Goal: Task Accomplishment & Management: Manage account settings

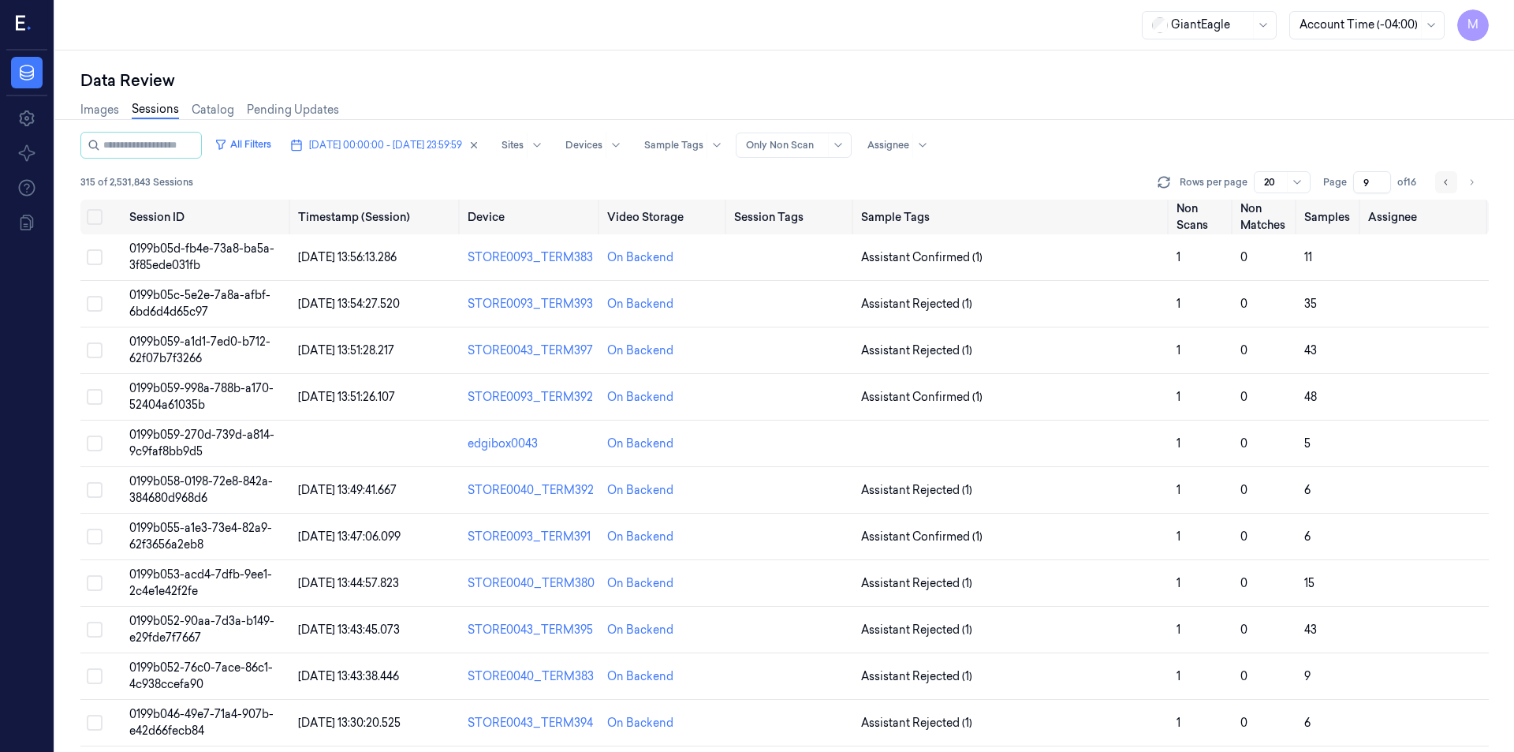
click at [1440, 176] on button "Go to previous page" at bounding box center [1446, 182] width 22 height 22
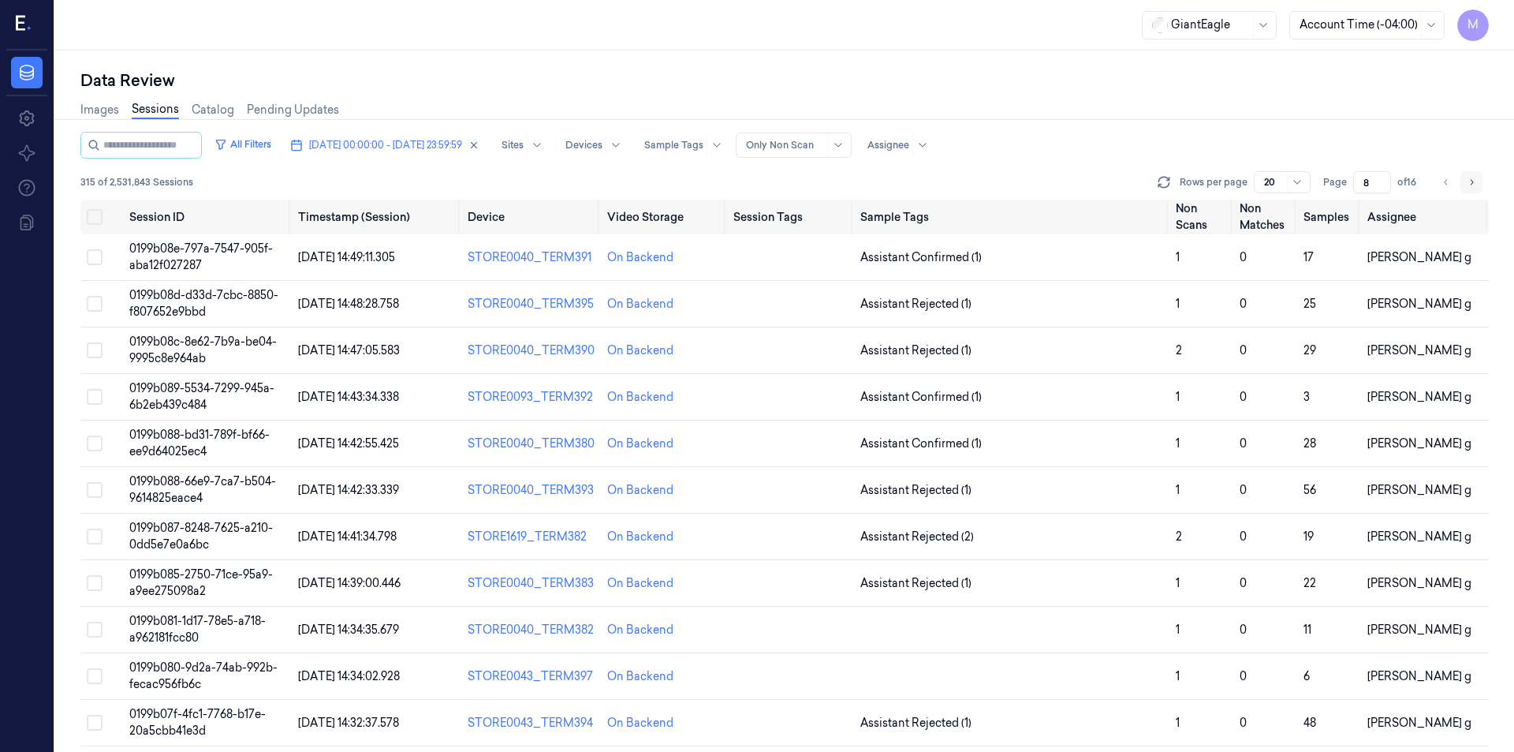
click at [1476, 184] on icon "Go to next page" at bounding box center [1471, 182] width 9 height 13
type input "9"
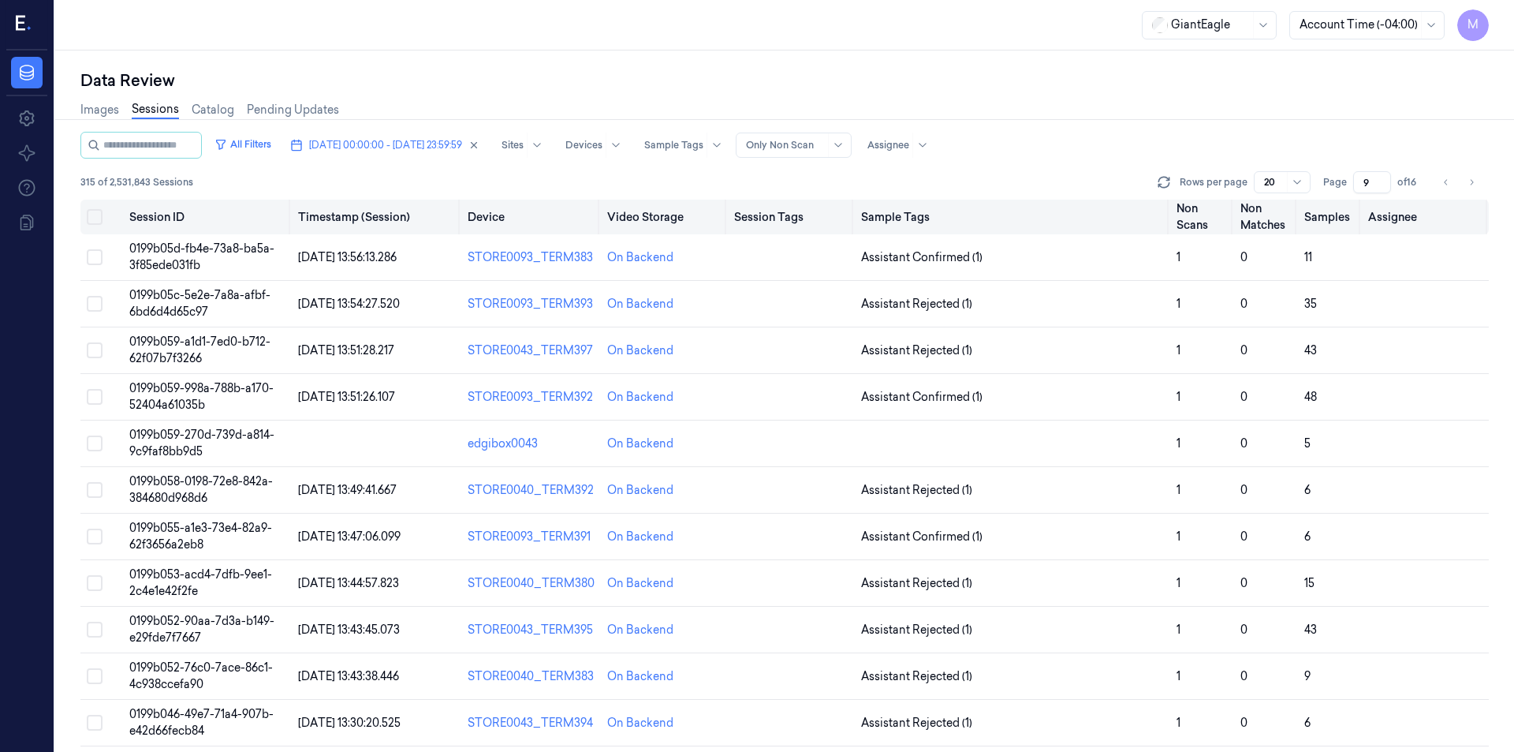
click at [99, 219] on button "Select all" at bounding box center [95, 217] width 16 height 16
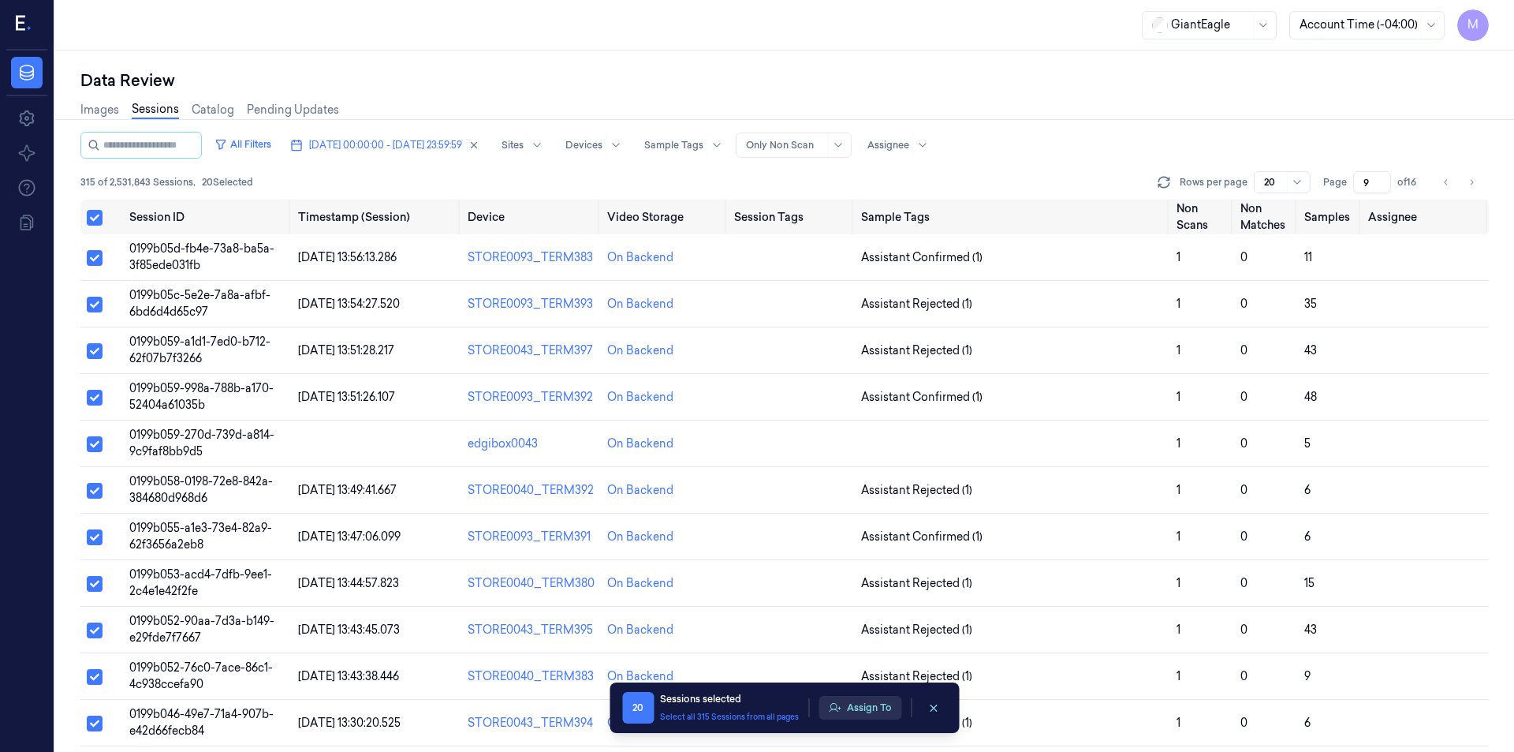
click at [860, 707] on button "Assign To" at bounding box center [860, 708] width 83 height 24
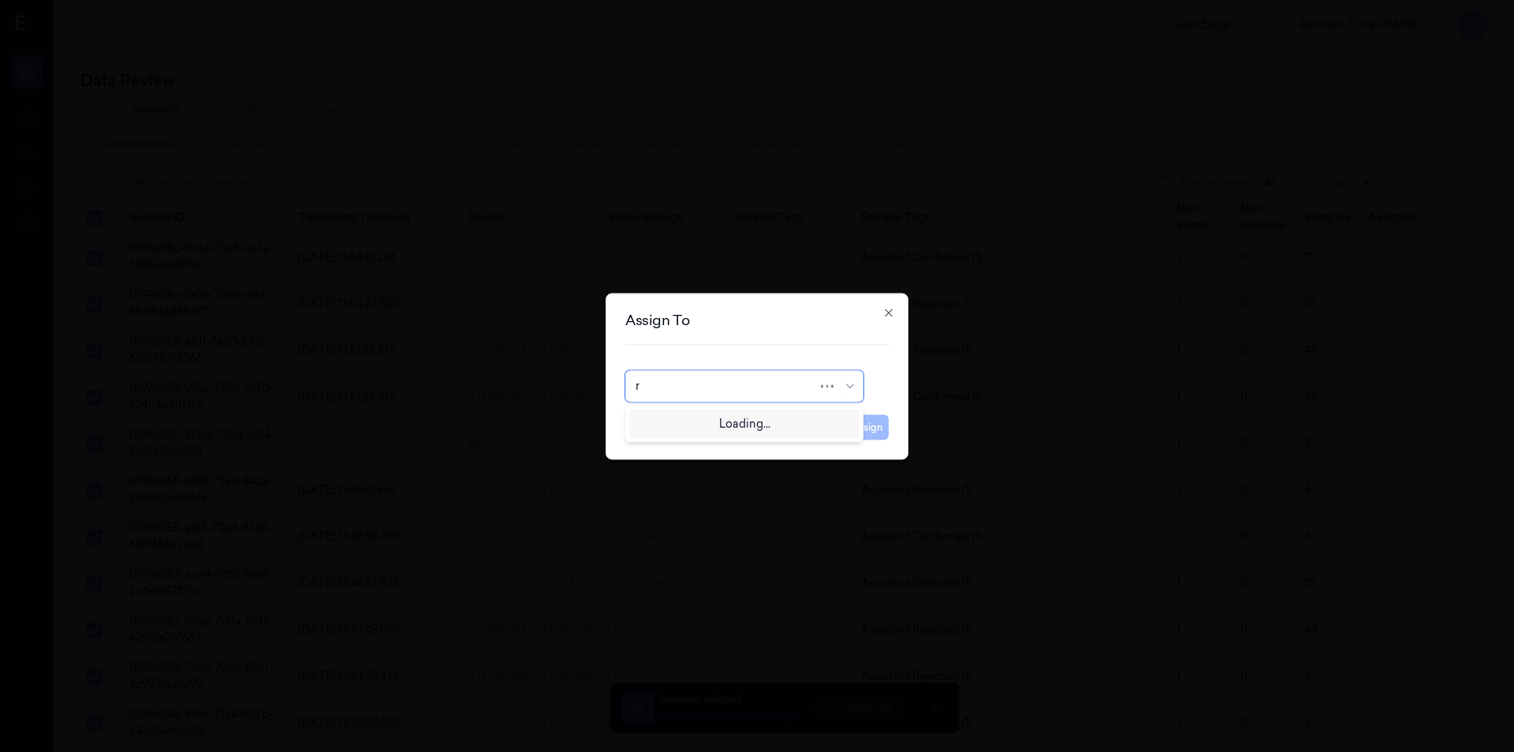
type input "ru"
click at [733, 432] on div "rupa b" at bounding box center [744, 422] width 230 height 26
click at [850, 435] on button "Assign" at bounding box center [866, 426] width 43 height 25
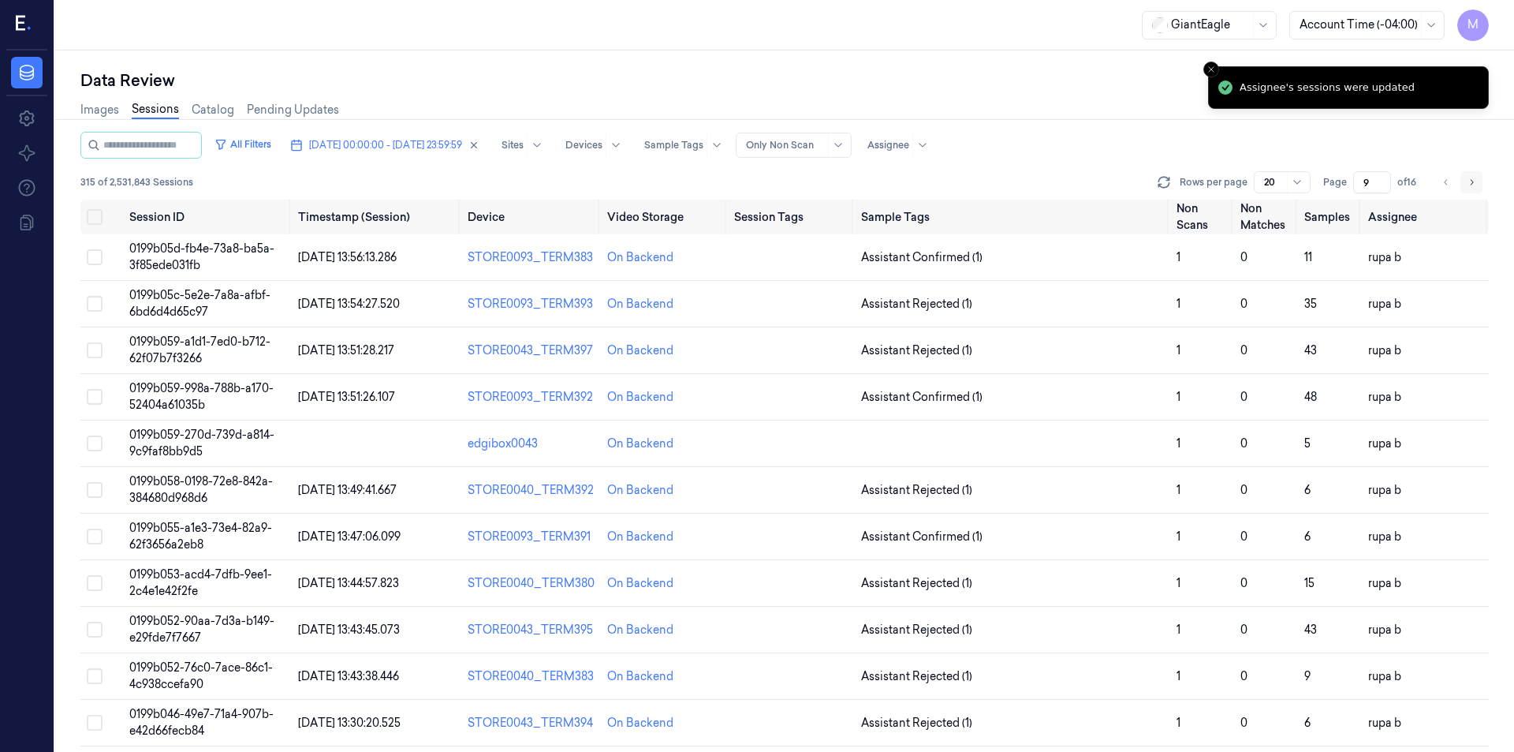
click at [1468, 182] on icon "Go to next page" at bounding box center [1471, 182] width 9 height 13
type input "10"
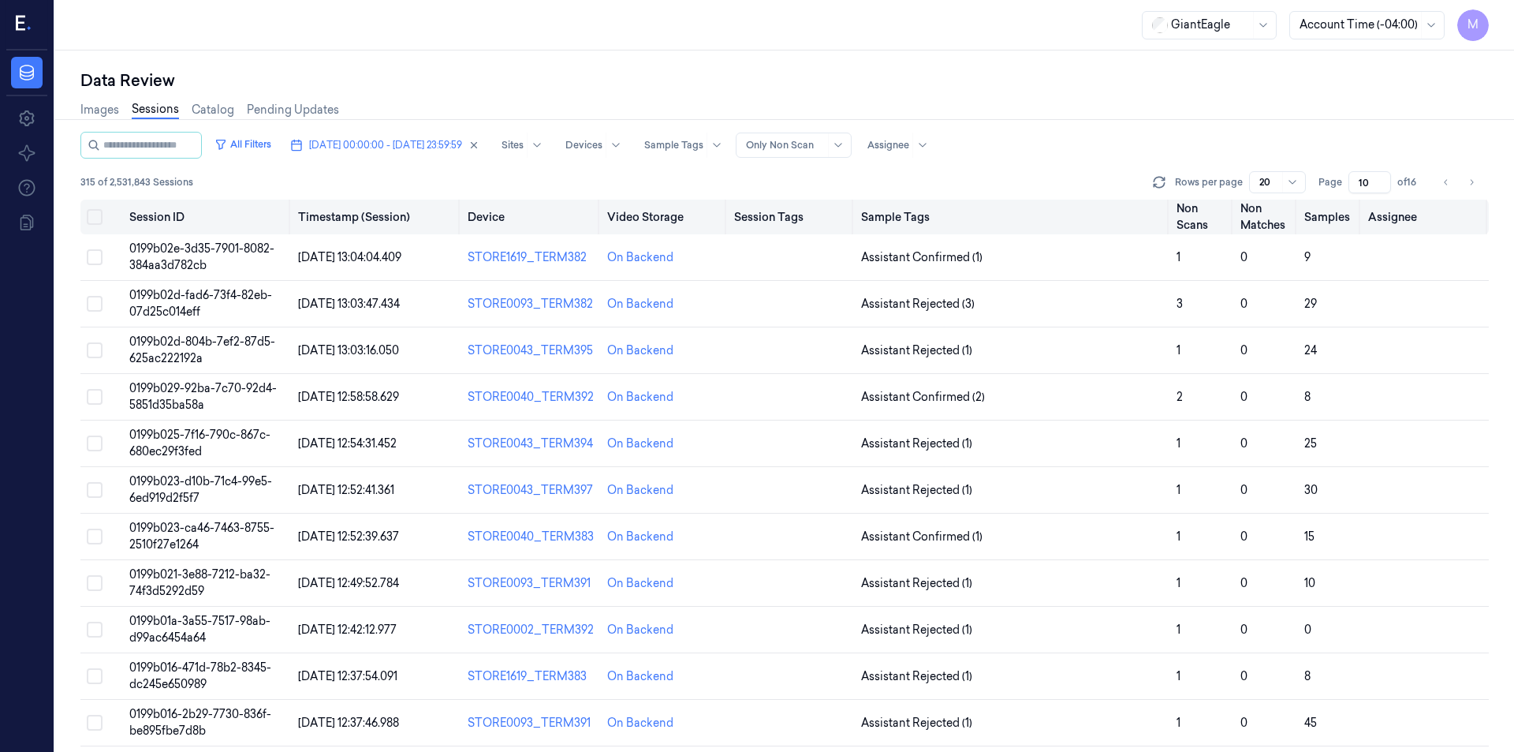
click at [97, 216] on button "Select all" at bounding box center [95, 217] width 16 height 16
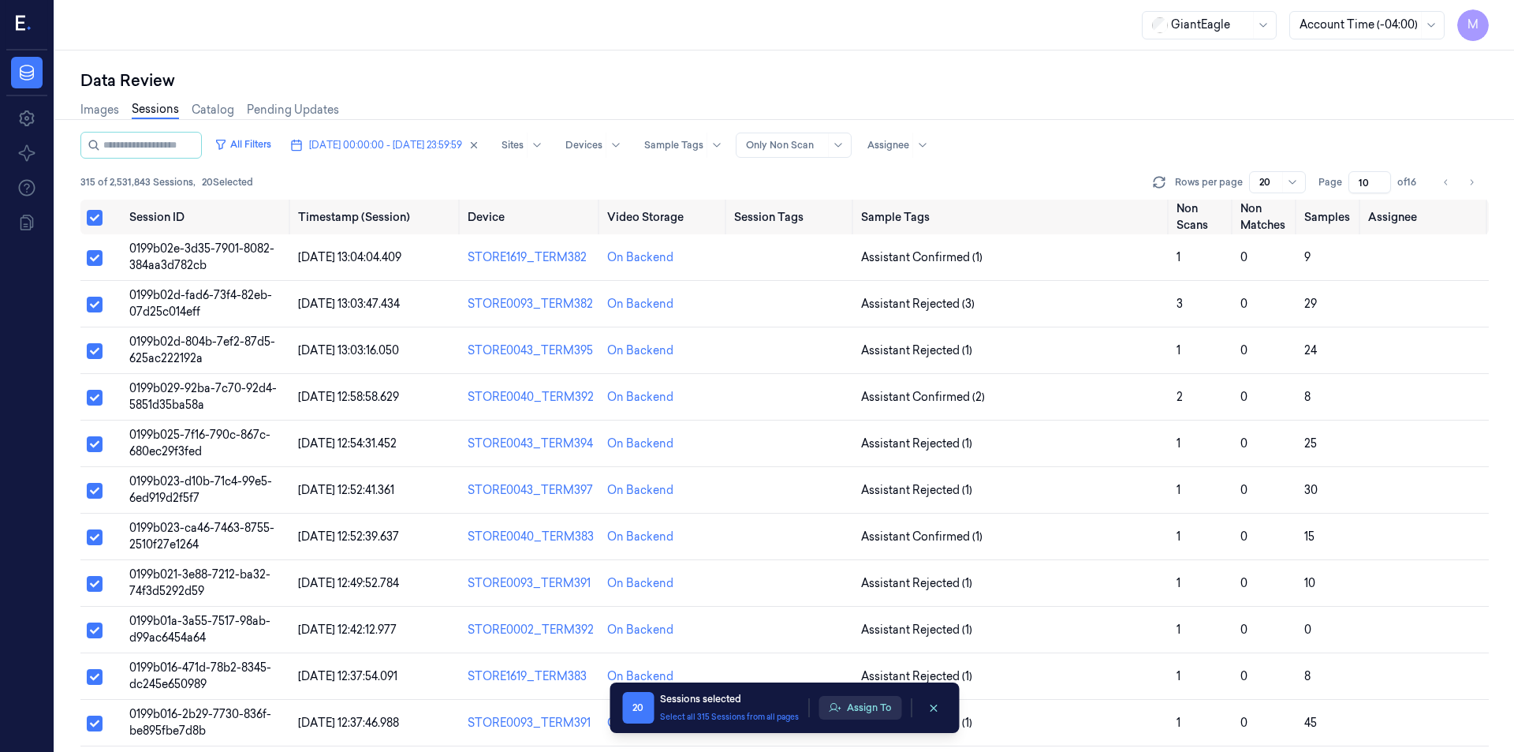
click at [868, 710] on button "Assign To" at bounding box center [860, 708] width 83 height 24
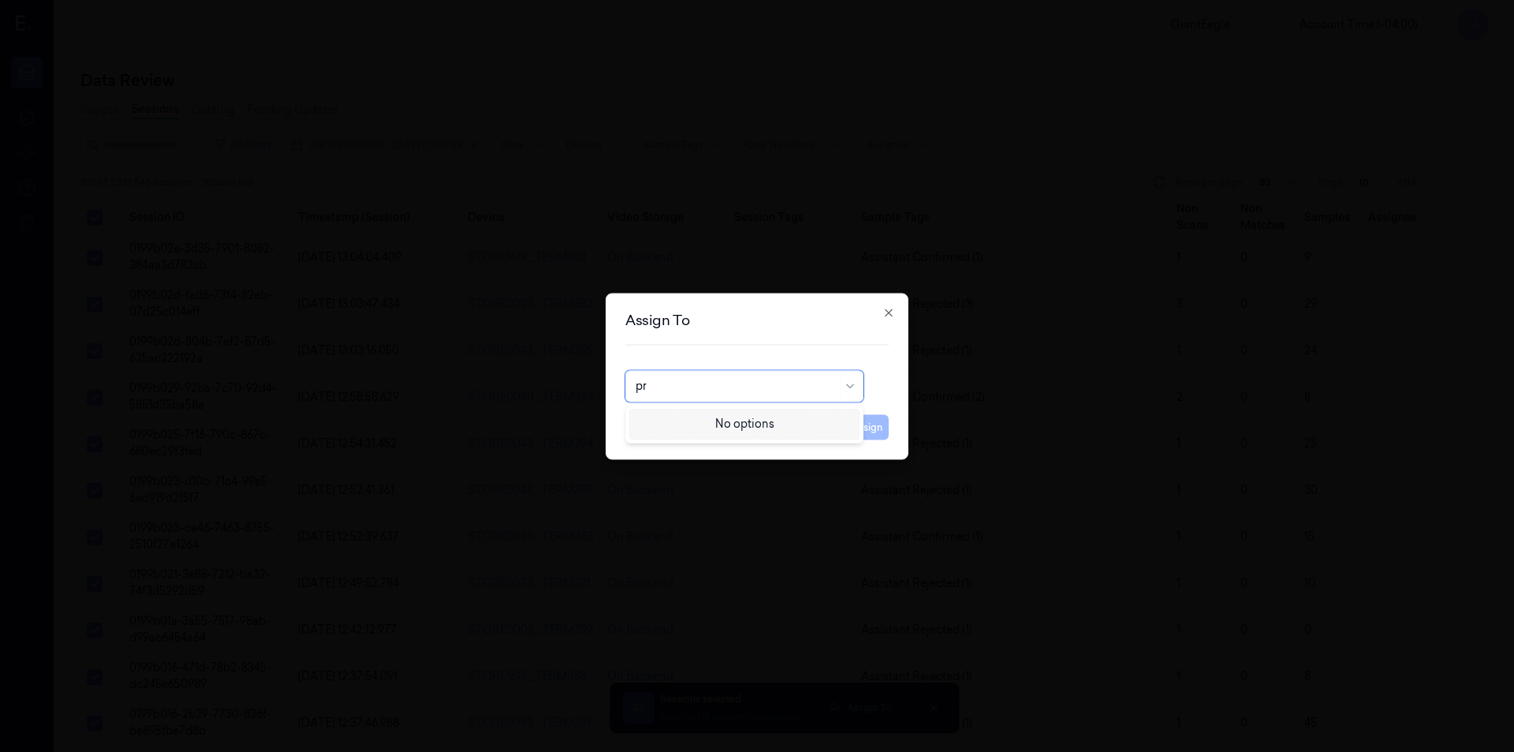
type input "p"
type input "ko"
click at [674, 422] on div "korisetty prem" at bounding box center [674, 421] width 76 height 17
click at [874, 424] on button "Assign" at bounding box center [866, 426] width 43 height 25
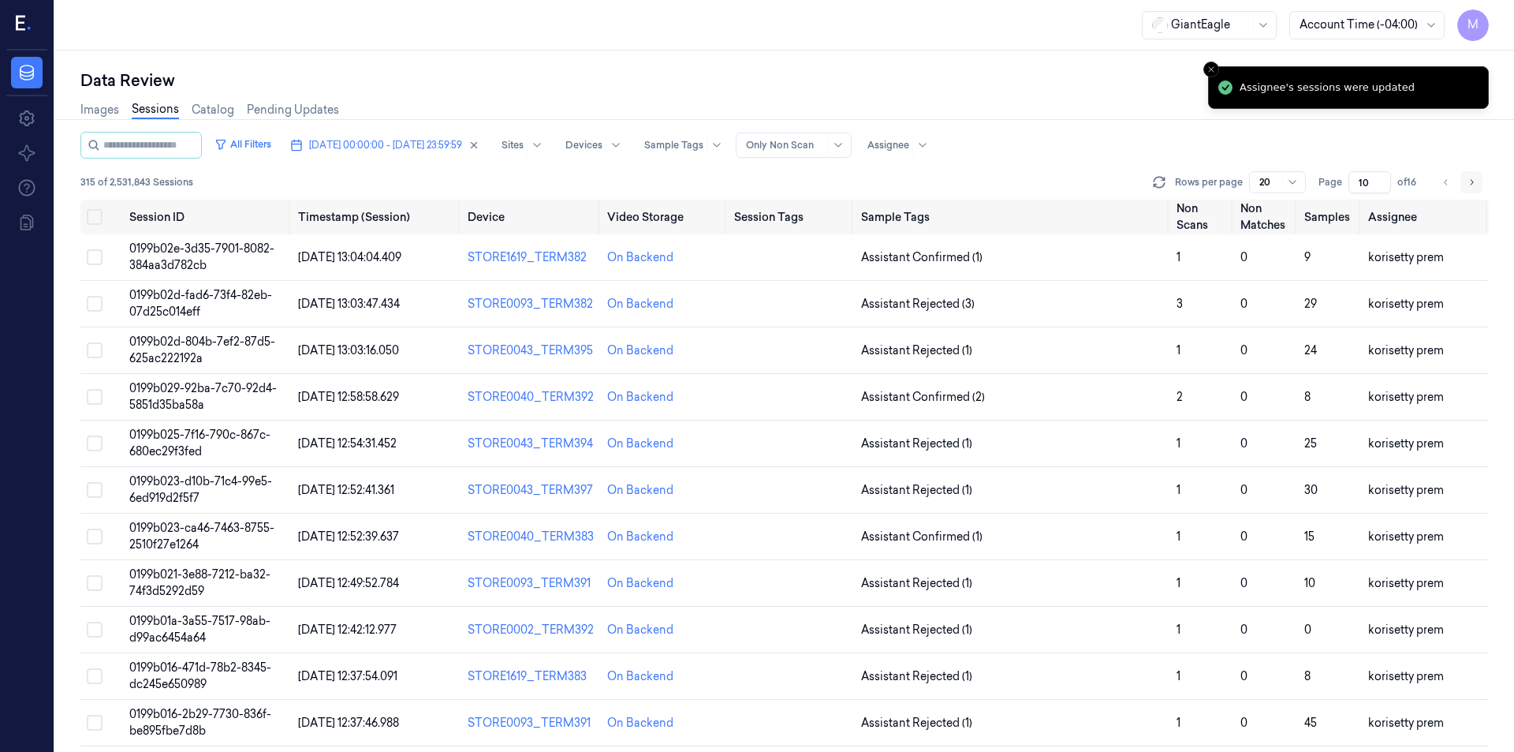
click at [1480, 181] on button "Go to next page" at bounding box center [1472, 182] width 22 height 22
type input "11"
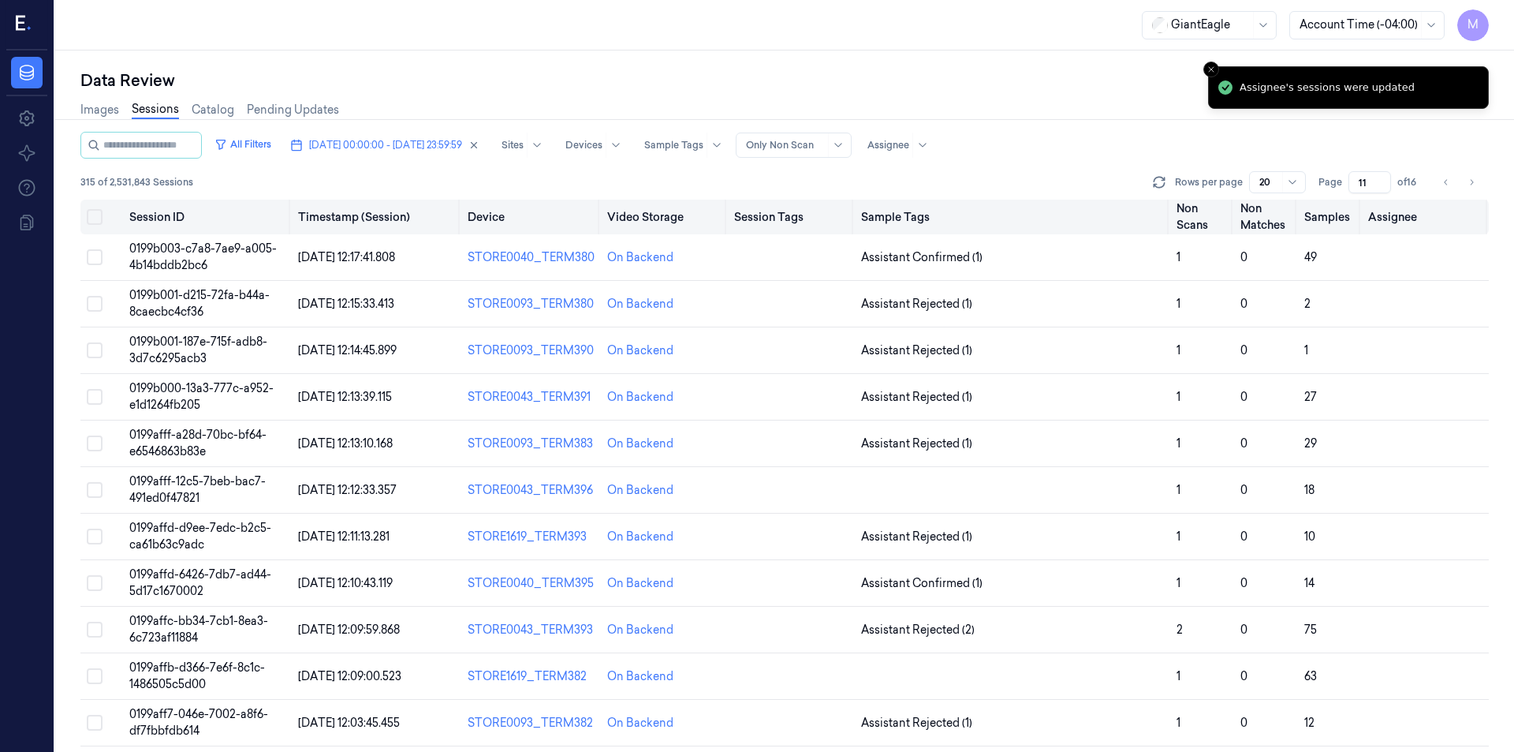
click at [94, 217] on button "Select all" at bounding box center [95, 217] width 16 height 16
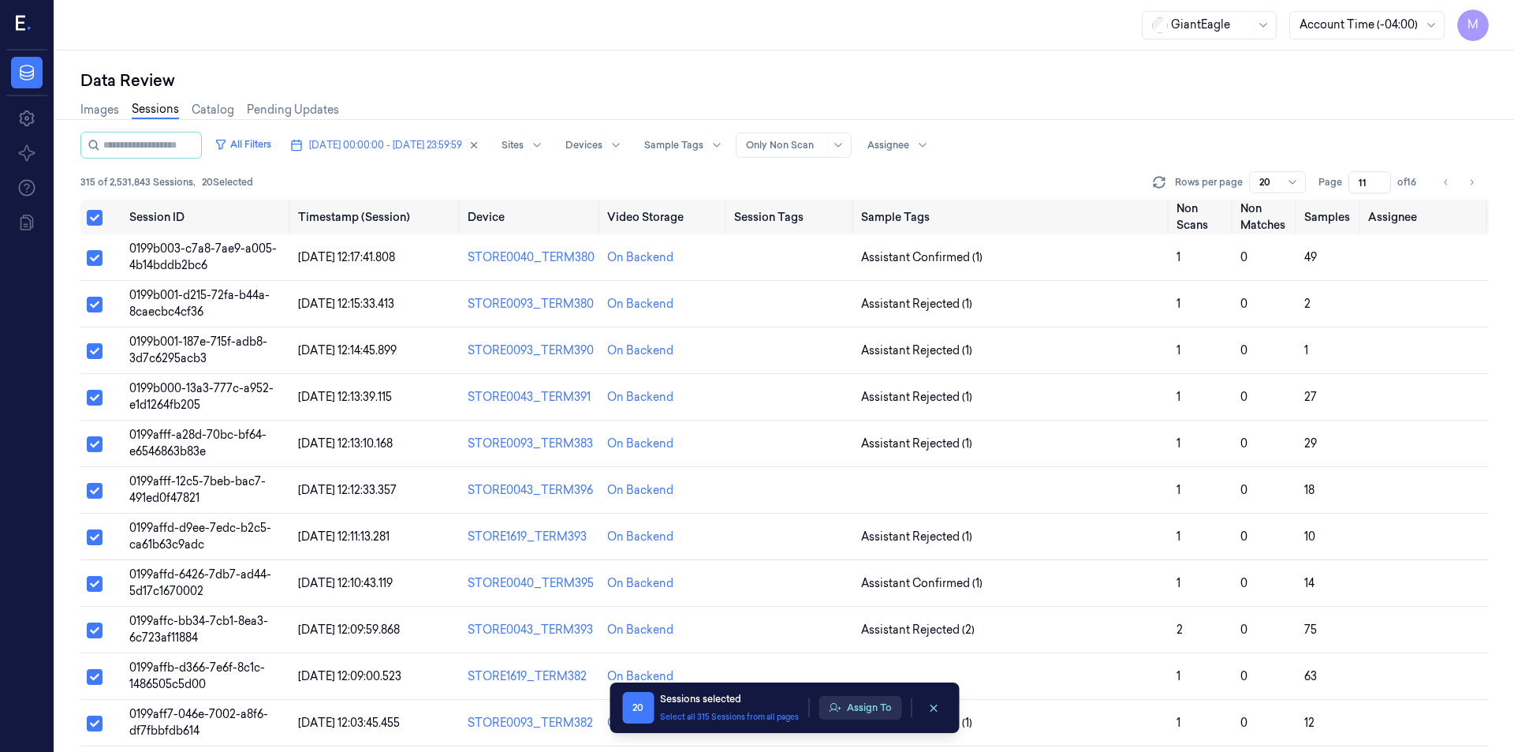
click at [865, 706] on button "Assign To" at bounding box center [860, 708] width 83 height 24
click at [875, 700] on button "Assign To" at bounding box center [860, 708] width 83 height 24
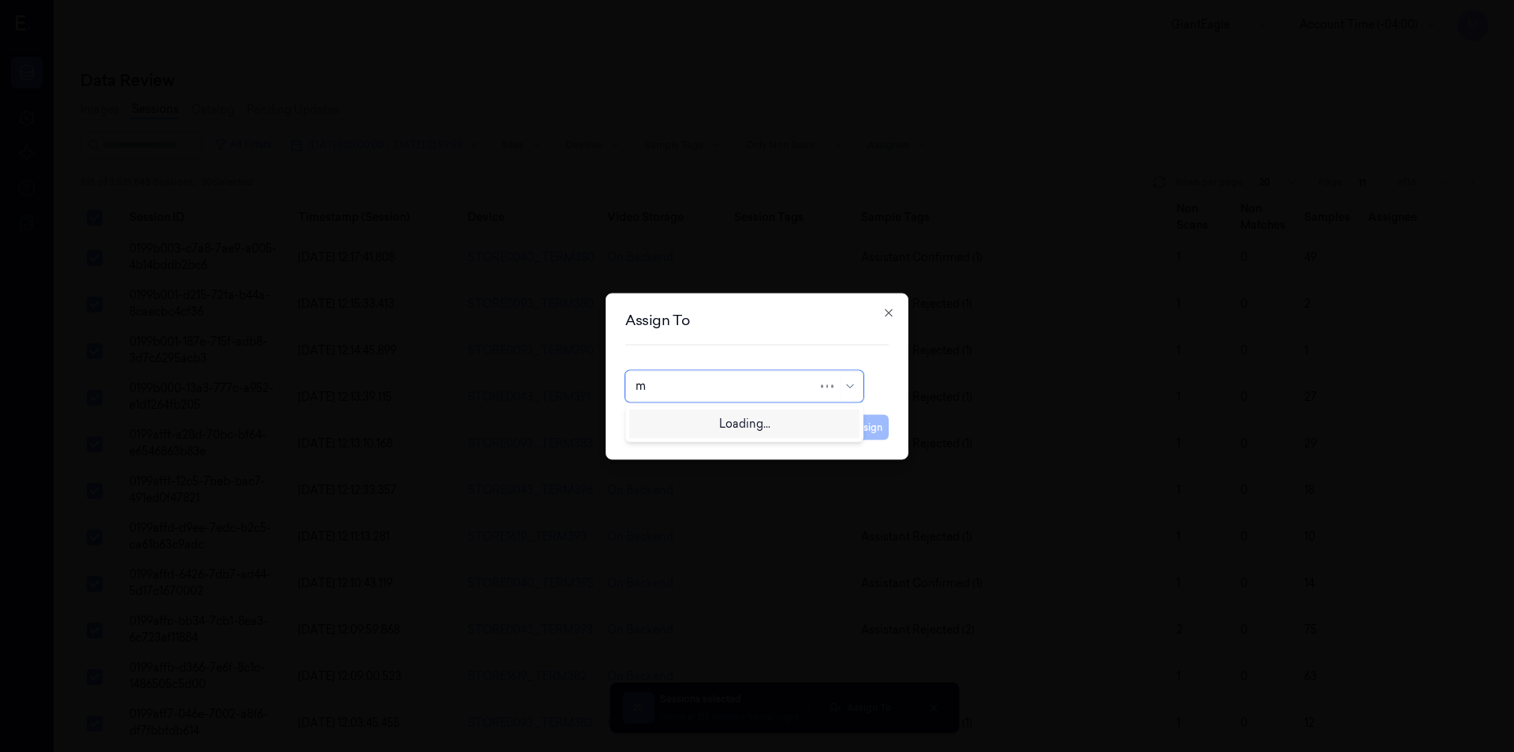
type input "mo"
click at [700, 417] on div "[PERSON_NAME]" at bounding box center [683, 421] width 95 height 17
click at [865, 427] on button "Assign" at bounding box center [866, 426] width 43 height 25
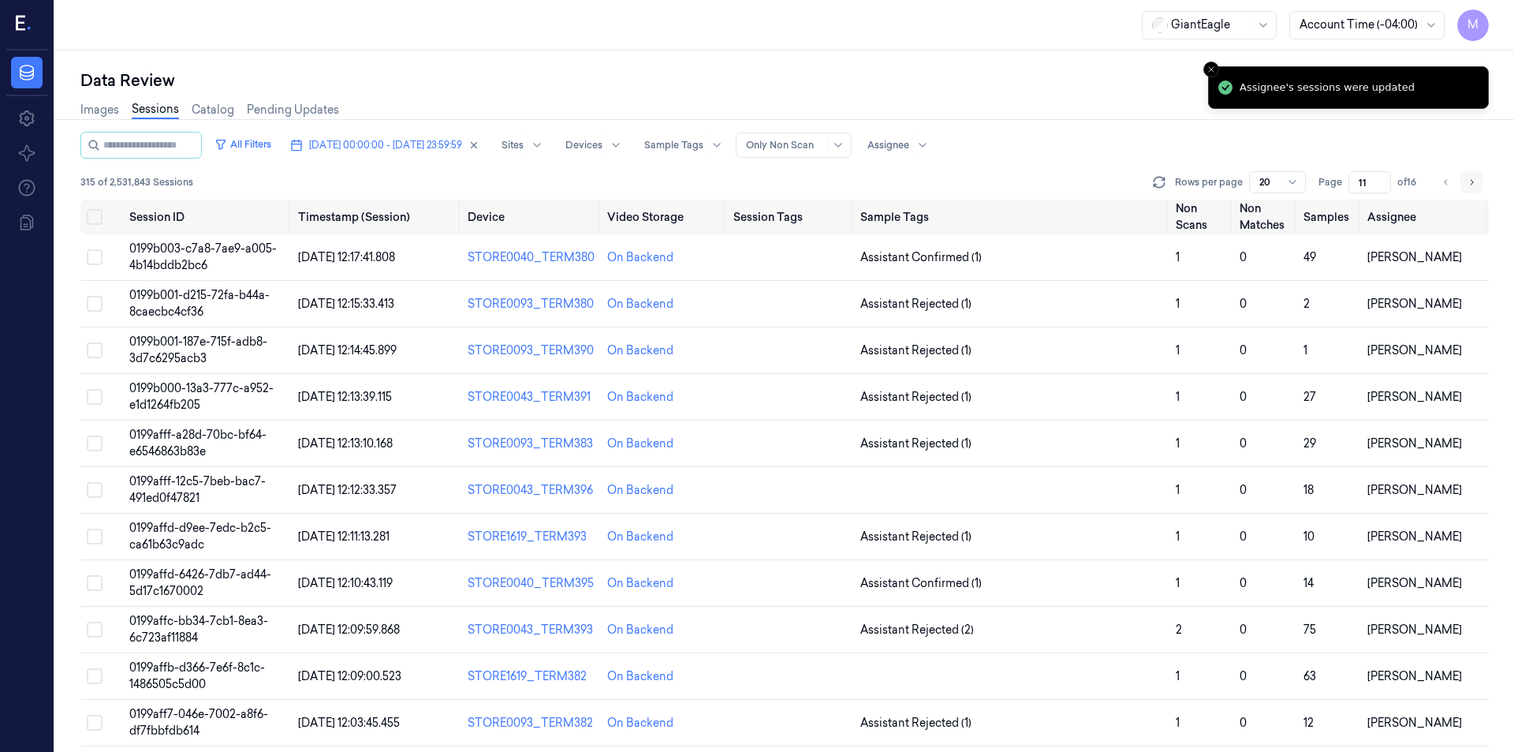
click at [1473, 176] on icon "Go to next page" at bounding box center [1471, 182] width 9 height 13
type input "12"
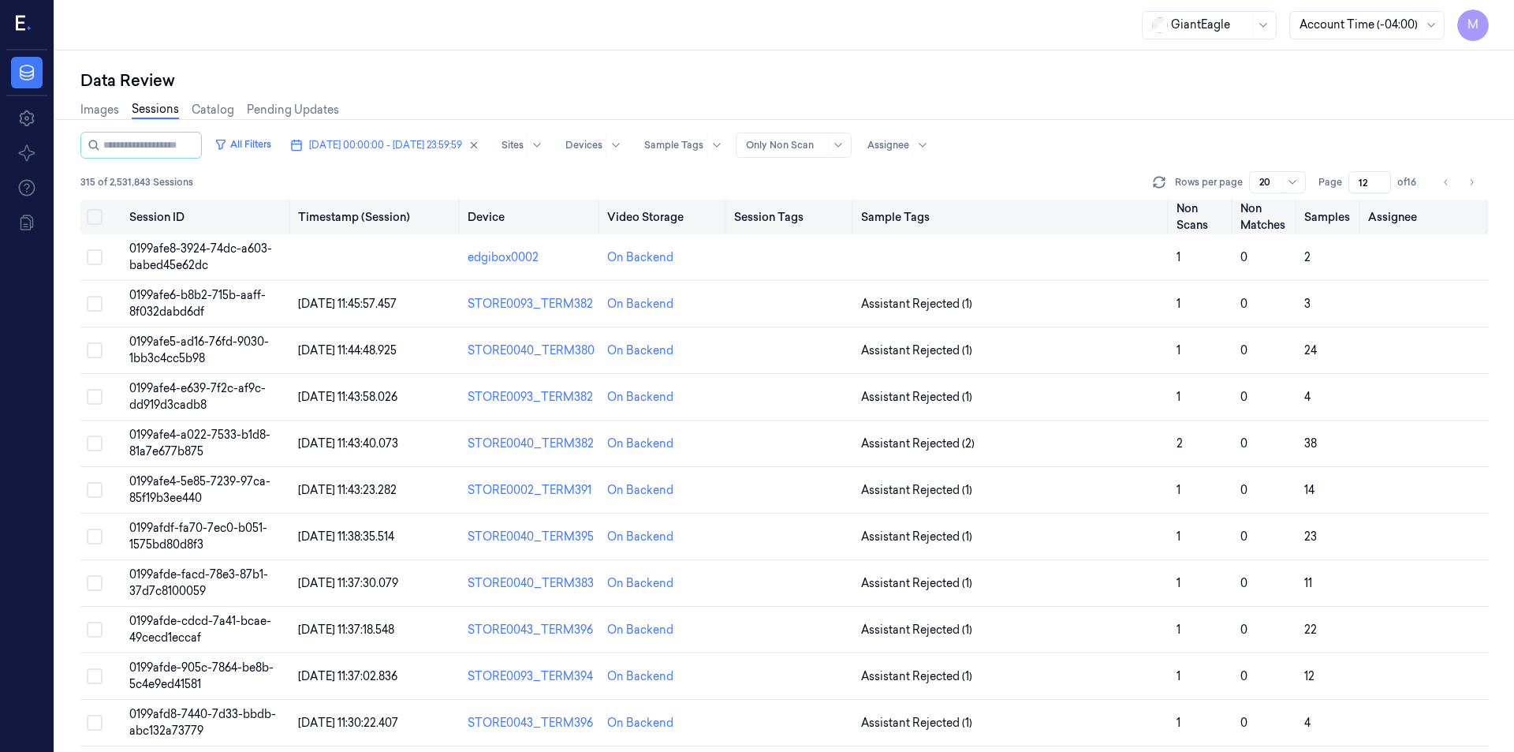
click at [101, 211] on button "Select all" at bounding box center [95, 217] width 16 height 16
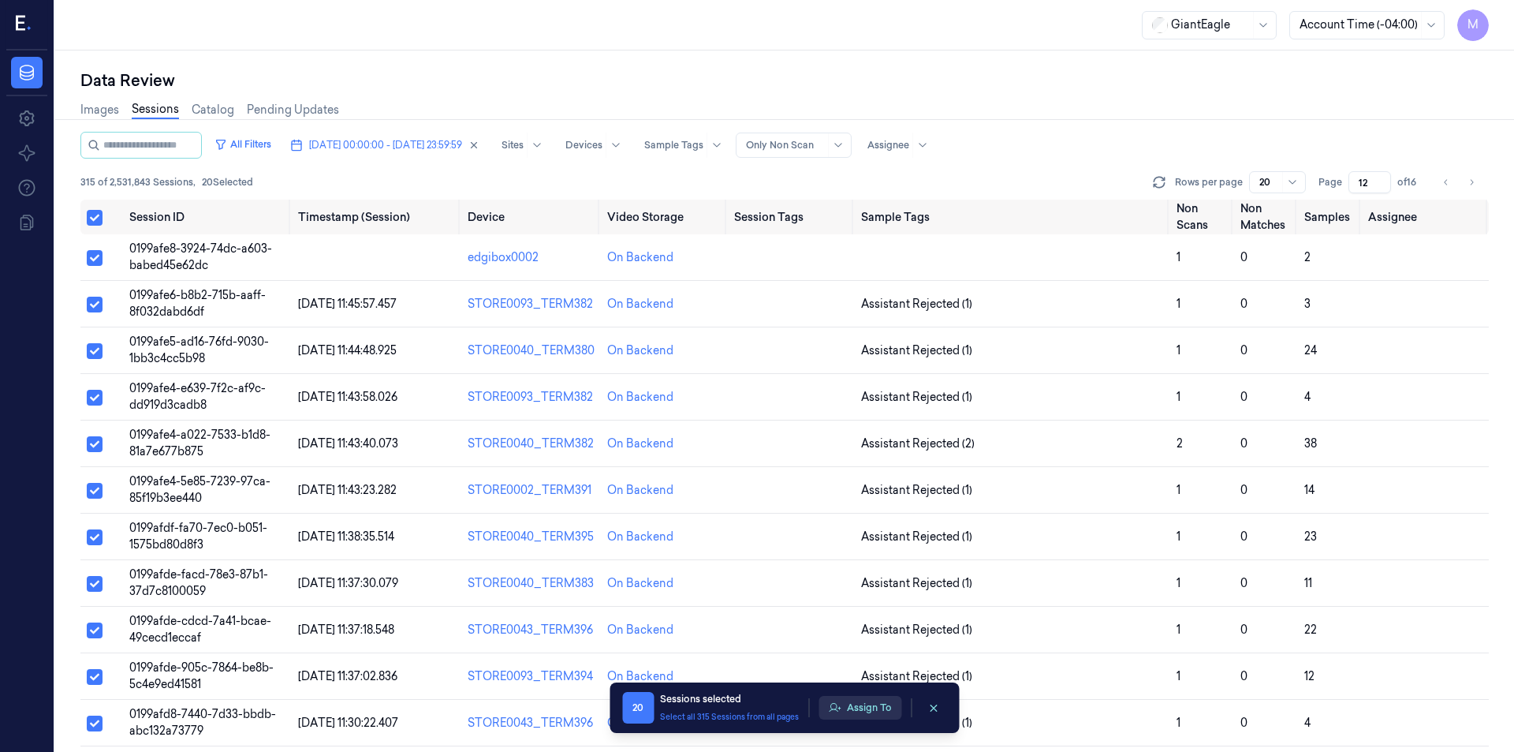
click at [876, 711] on button "Assign To" at bounding box center [860, 708] width 83 height 24
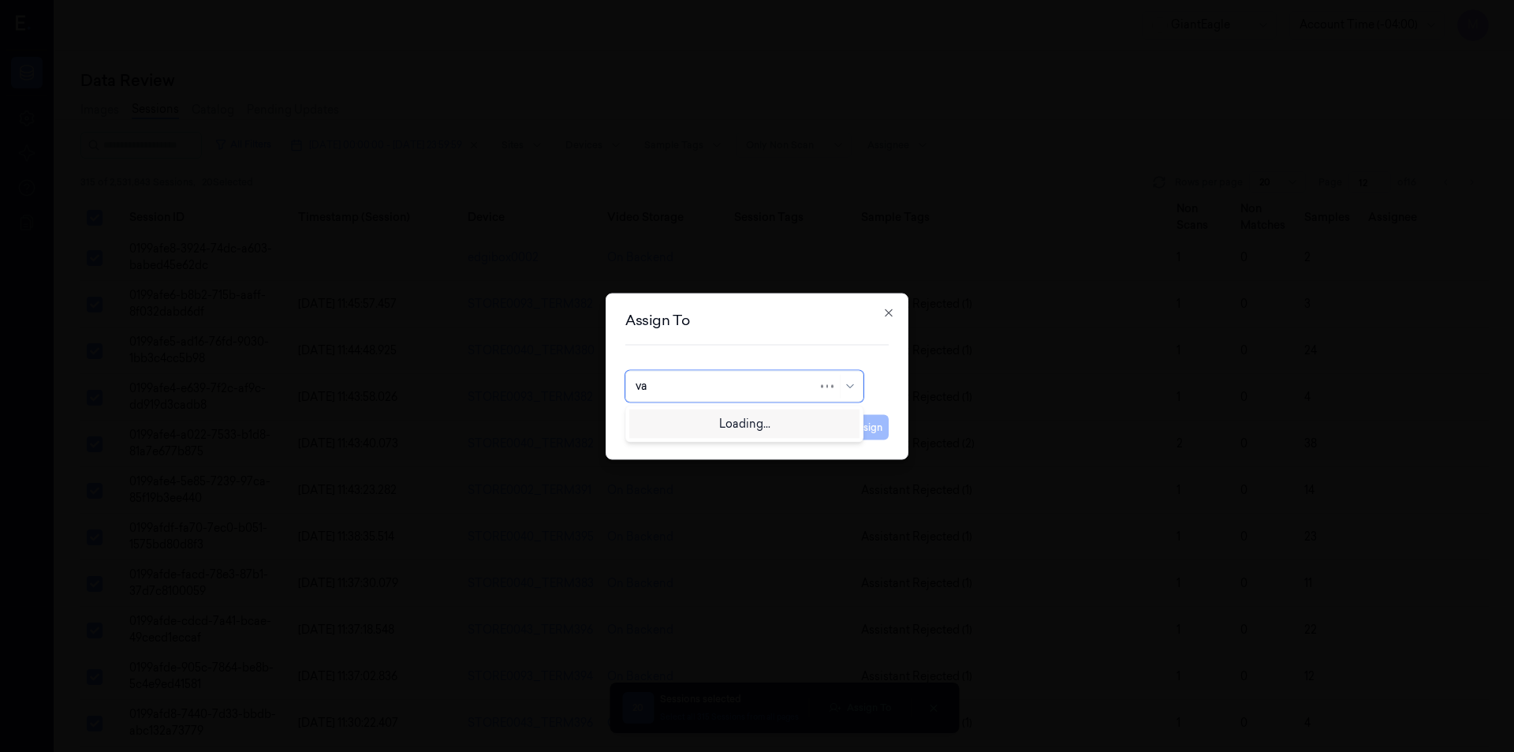
type input "var"
click at [698, 443] on div "[PERSON_NAME] g" at bounding box center [745, 447] width 218 height 17
click at [868, 428] on button "Assign" at bounding box center [866, 426] width 43 height 25
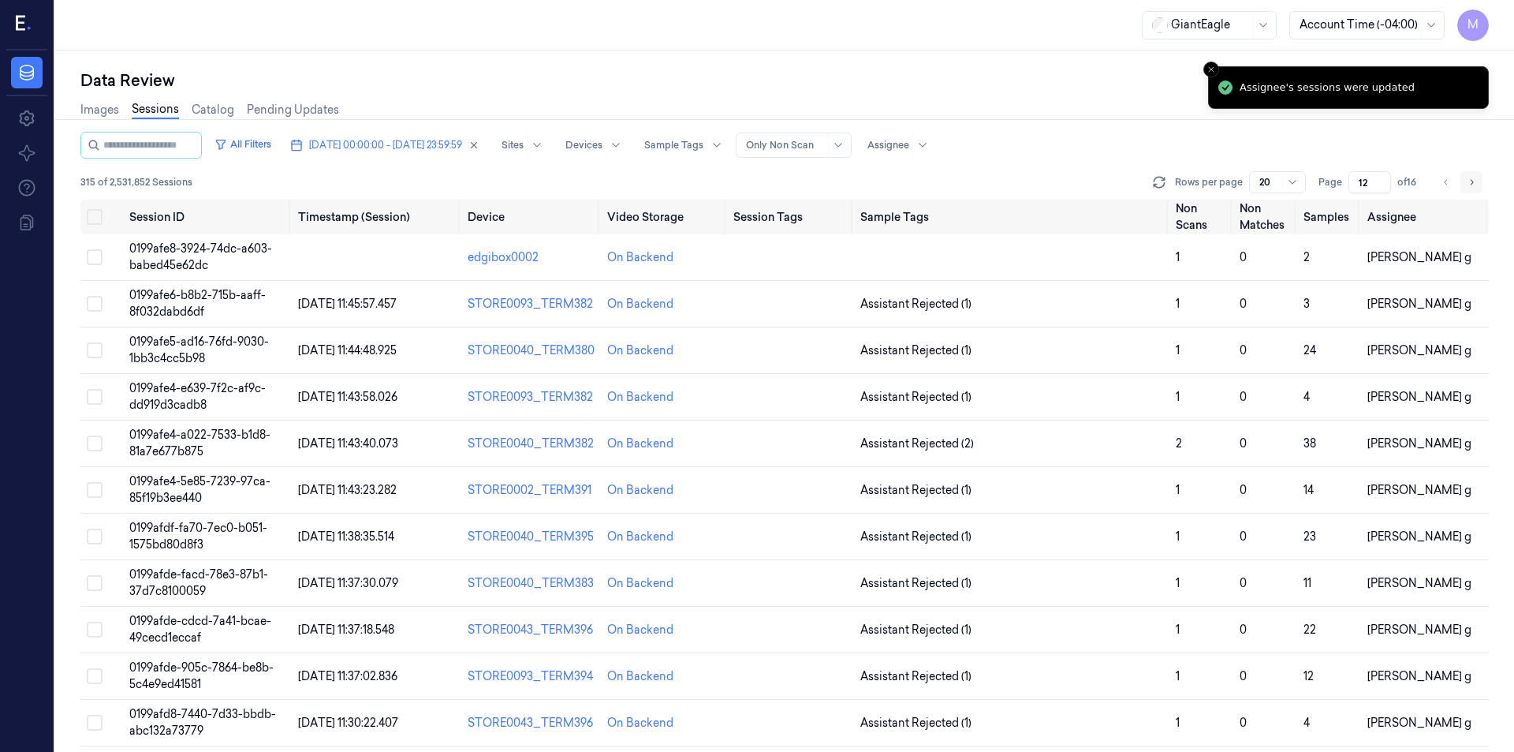
click at [1472, 178] on icon "Go to next page" at bounding box center [1471, 182] width 9 height 13
type input "13"
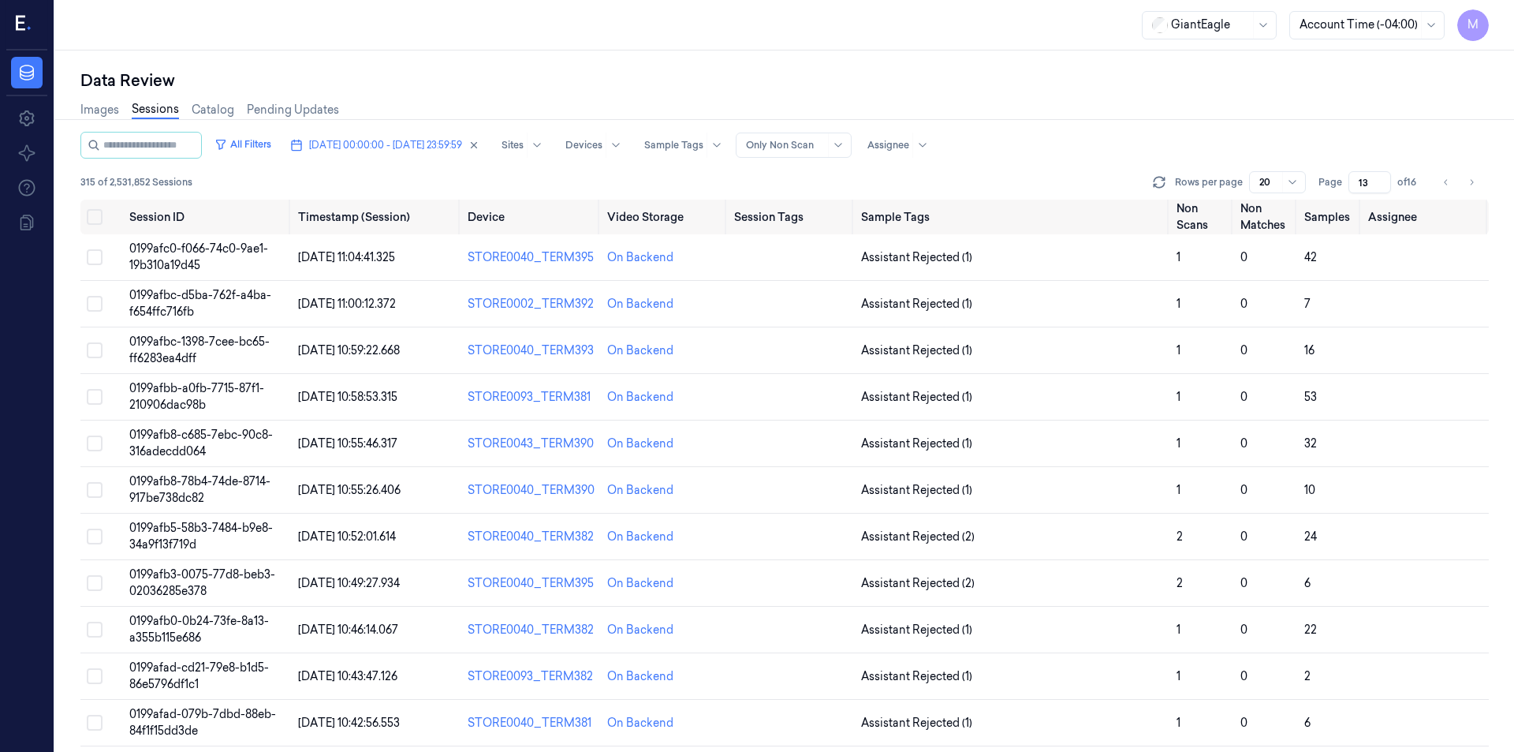
click at [875, 50] on div "Data Review Images Sessions Catalog Pending Updates All Filters [DATE] 00:00:00…" at bounding box center [784, 400] width 1459 height 701
click at [95, 214] on button "Select all" at bounding box center [95, 217] width 16 height 16
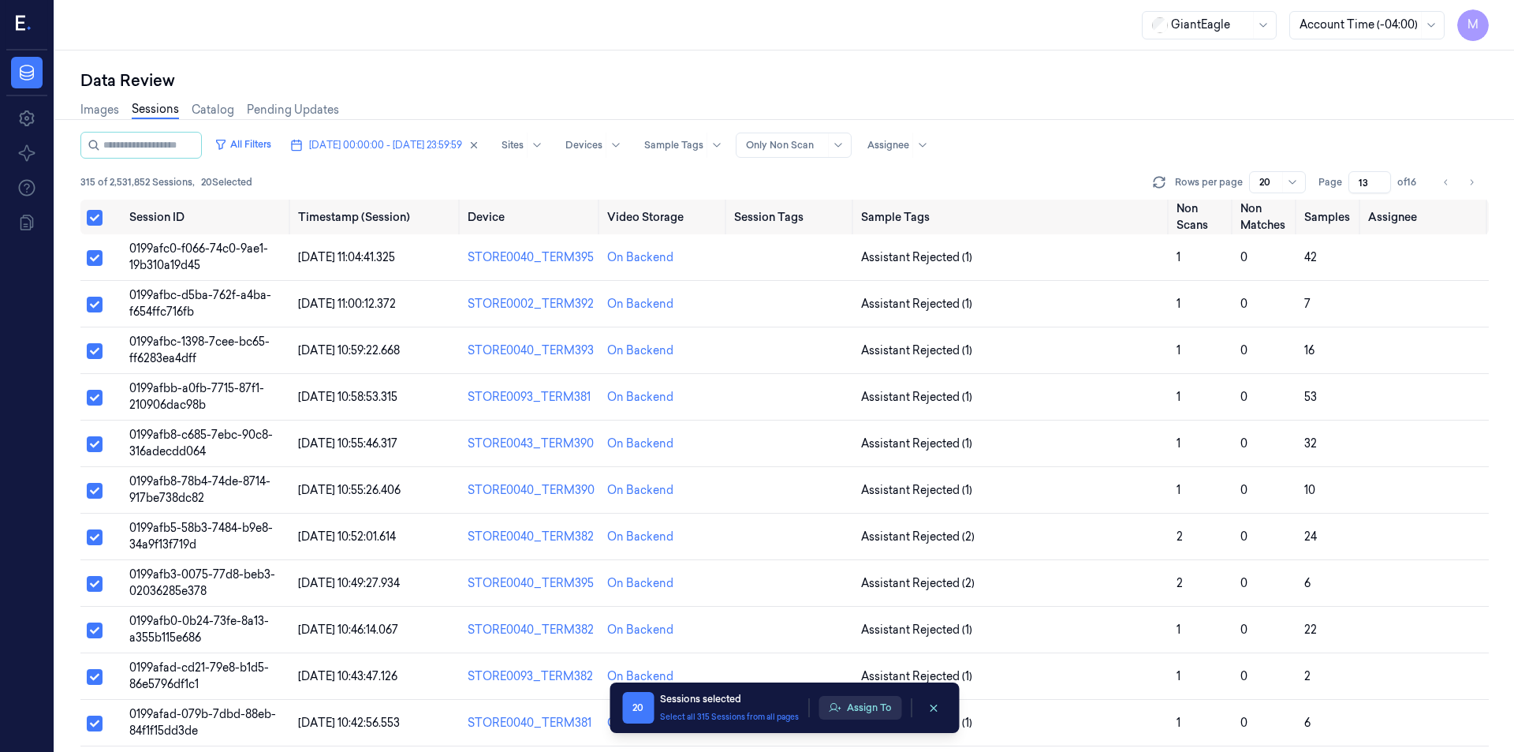
click at [890, 716] on button "Assign To" at bounding box center [860, 708] width 83 height 24
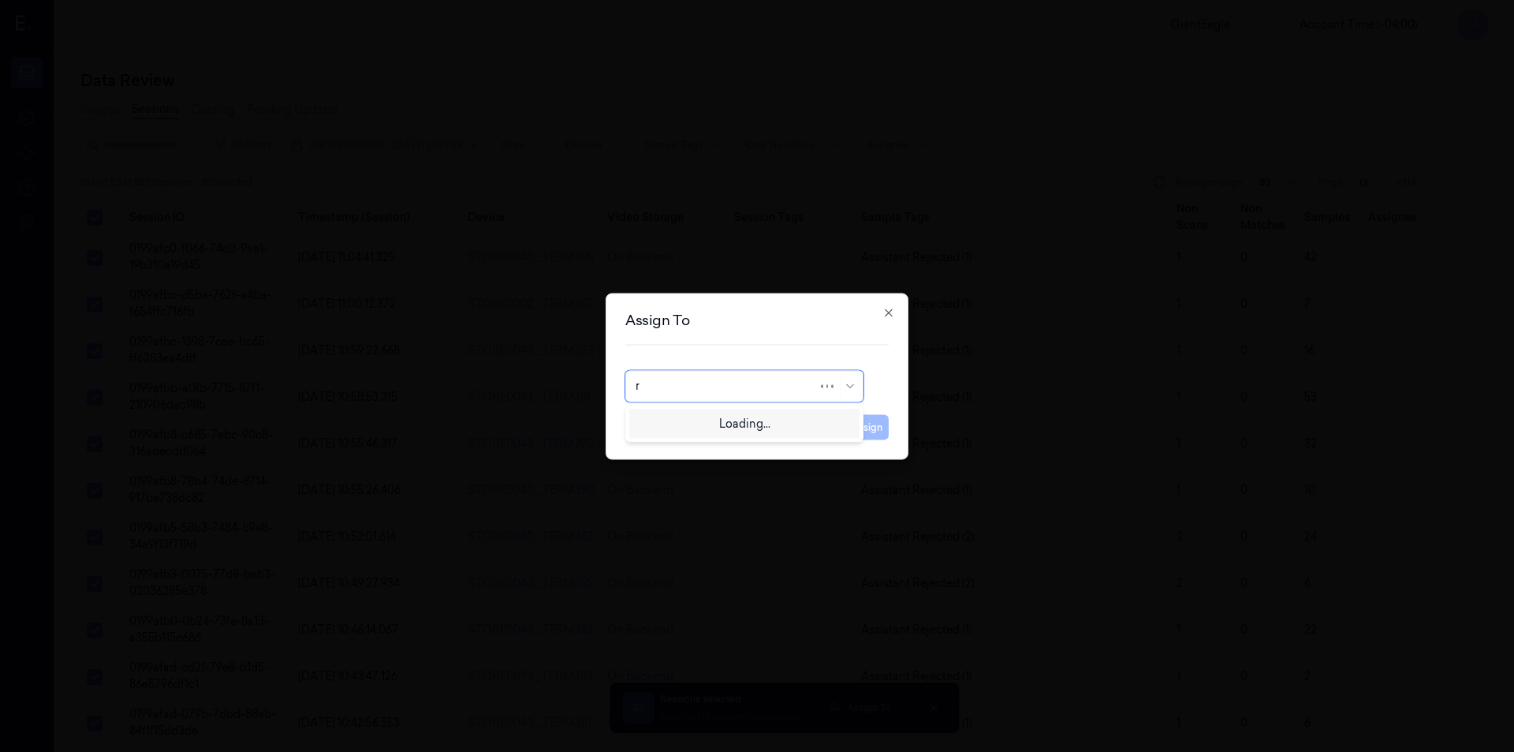
type input "ru"
click at [676, 422] on div "rupa b" at bounding box center [745, 421] width 218 height 17
click at [859, 432] on button "Assign" at bounding box center [866, 426] width 43 height 25
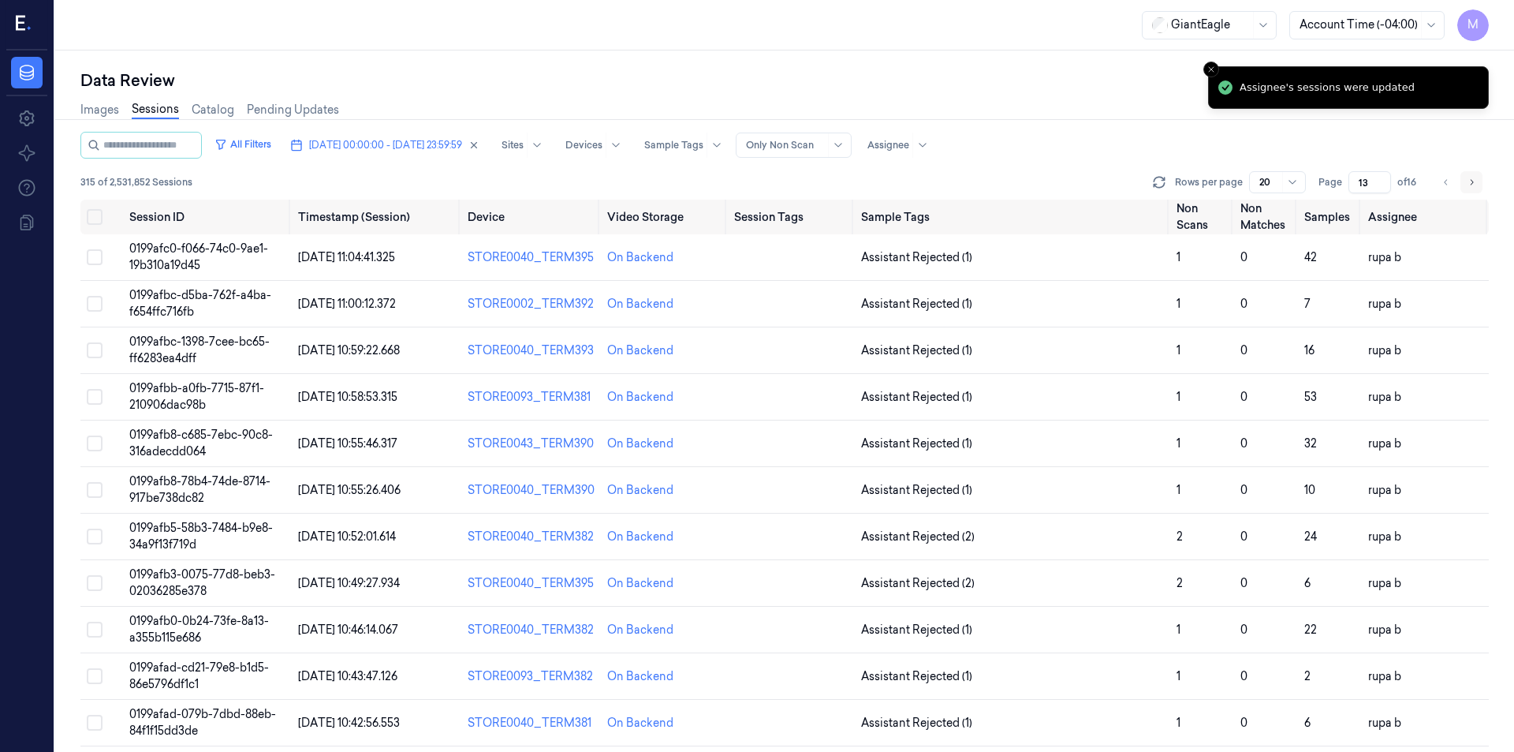
click at [1471, 182] on icon "Go to next page" at bounding box center [1471, 182] width 9 height 13
type input "14"
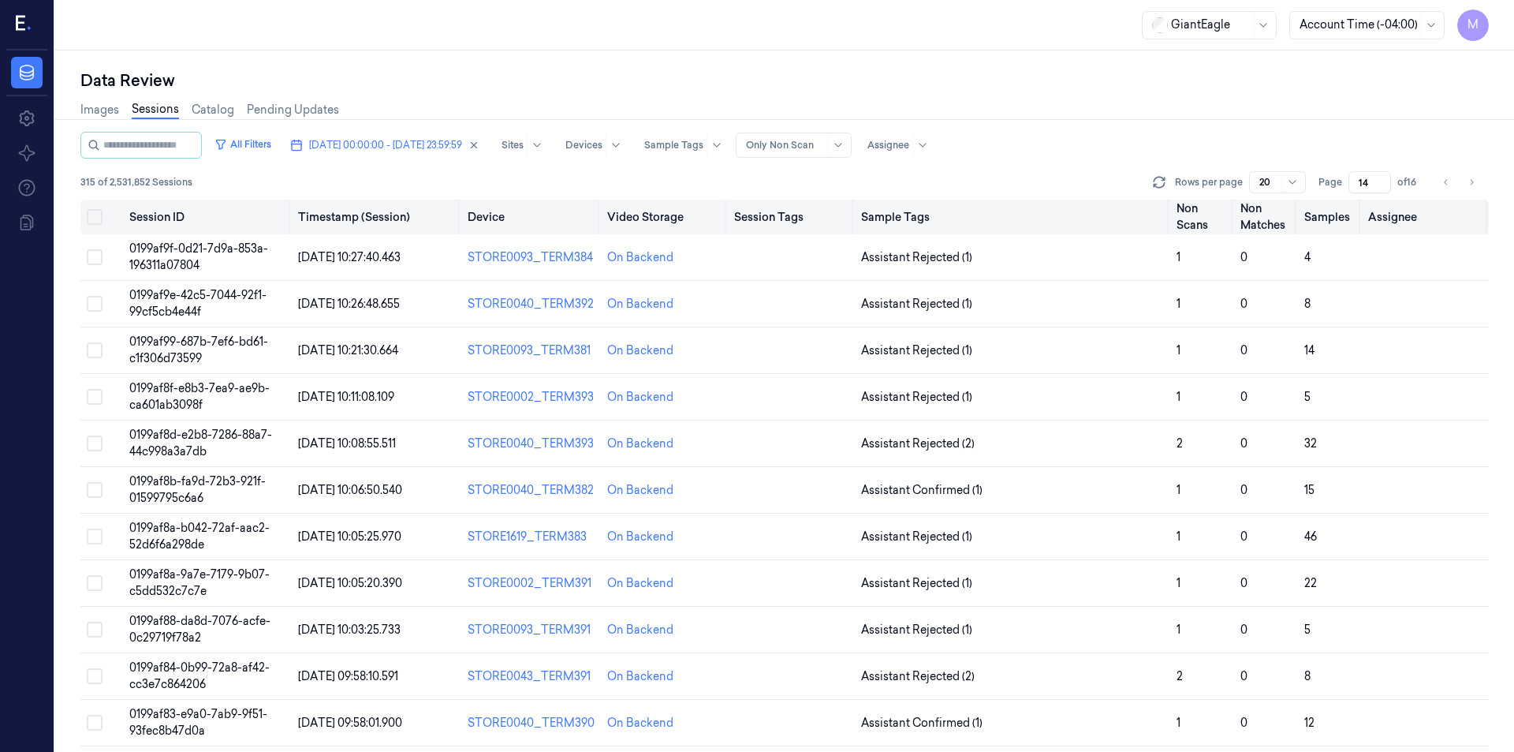
click at [97, 215] on button "Select all" at bounding box center [95, 217] width 16 height 16
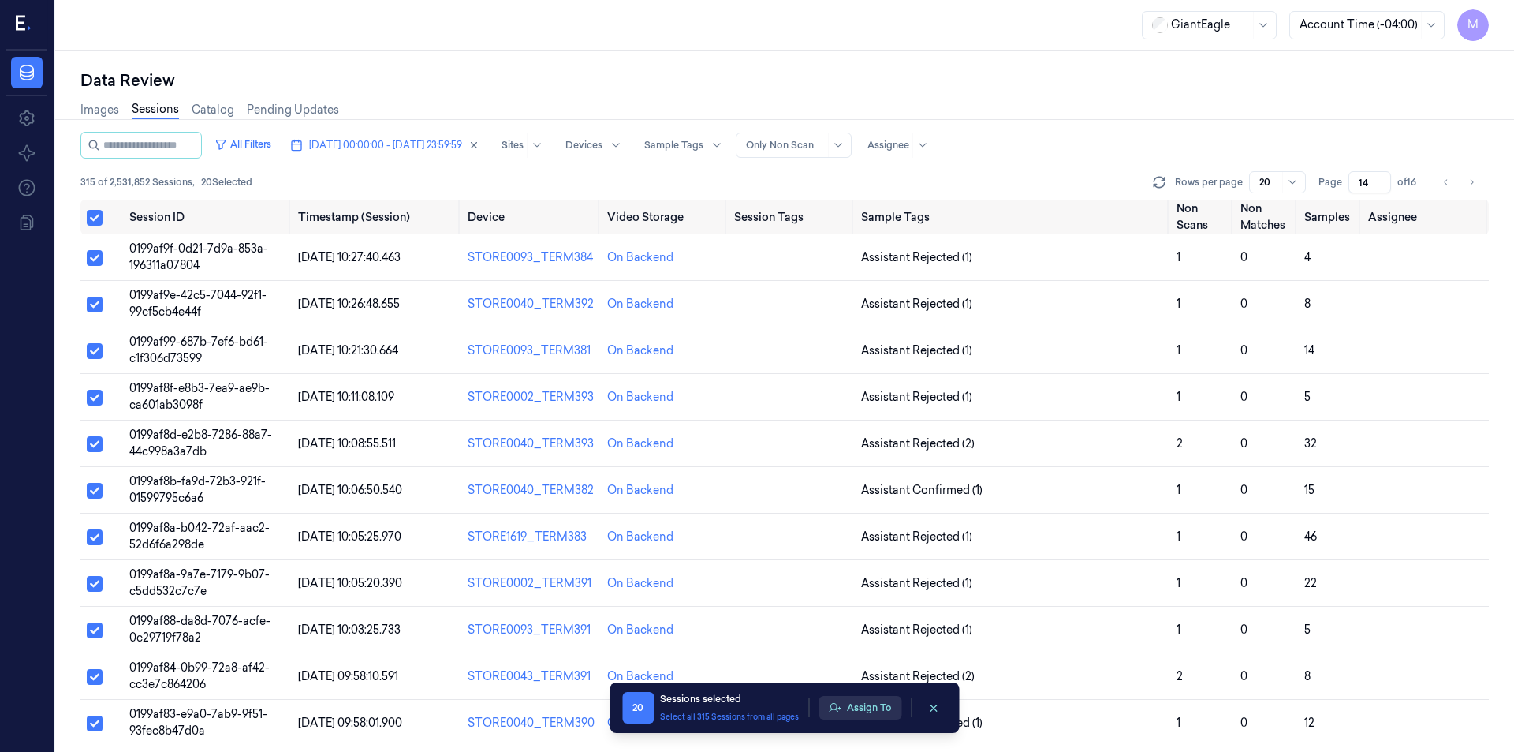
click at [886, 705] on button "Assign To" at bounding box center [860, 708] width 83 height 24
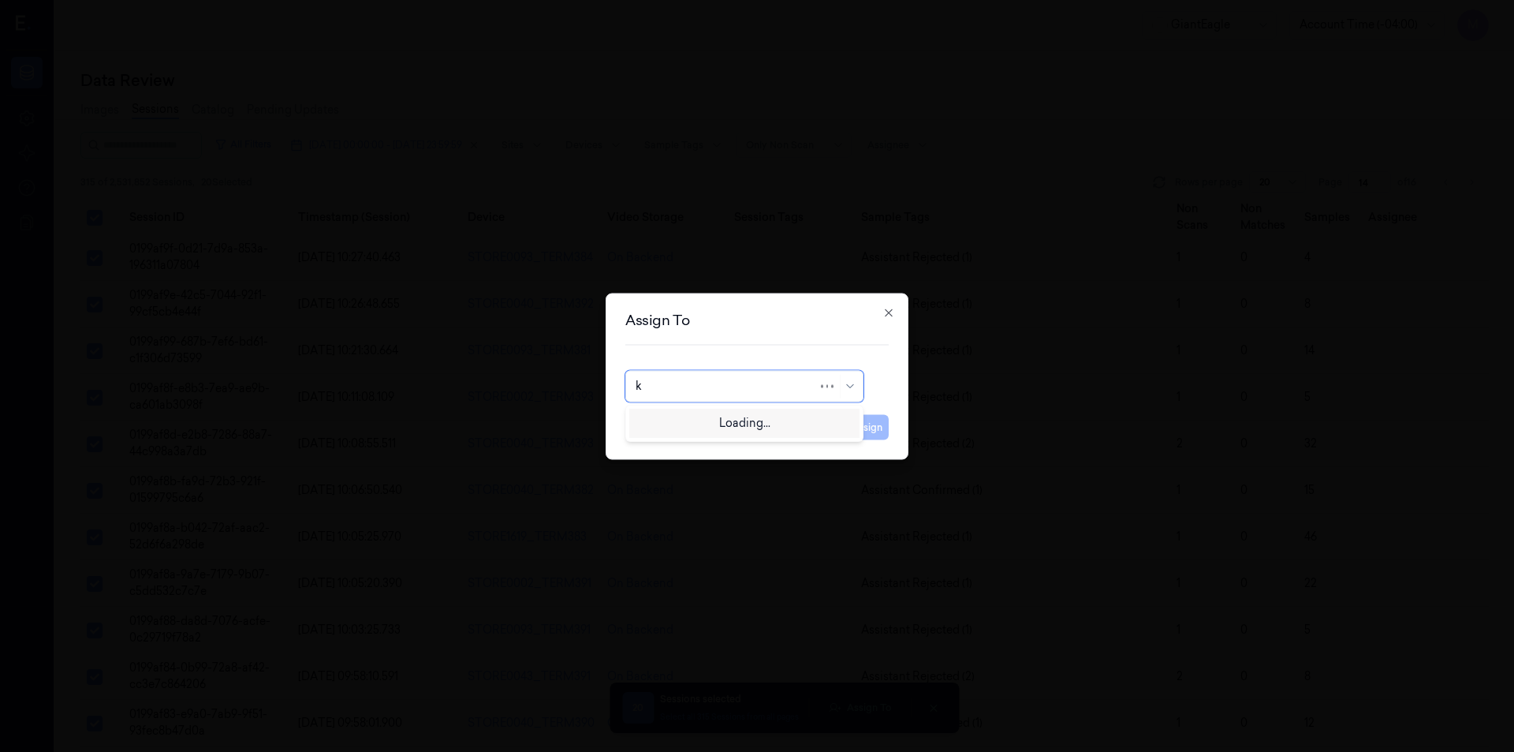
type input "ko"
click at [705, 434] on div "korisetty prem" at bounding box center [744, 422] width 230 height 26
click at [866, 431] on button "Assign" at bounding box center [866, 426] width 43 height 25
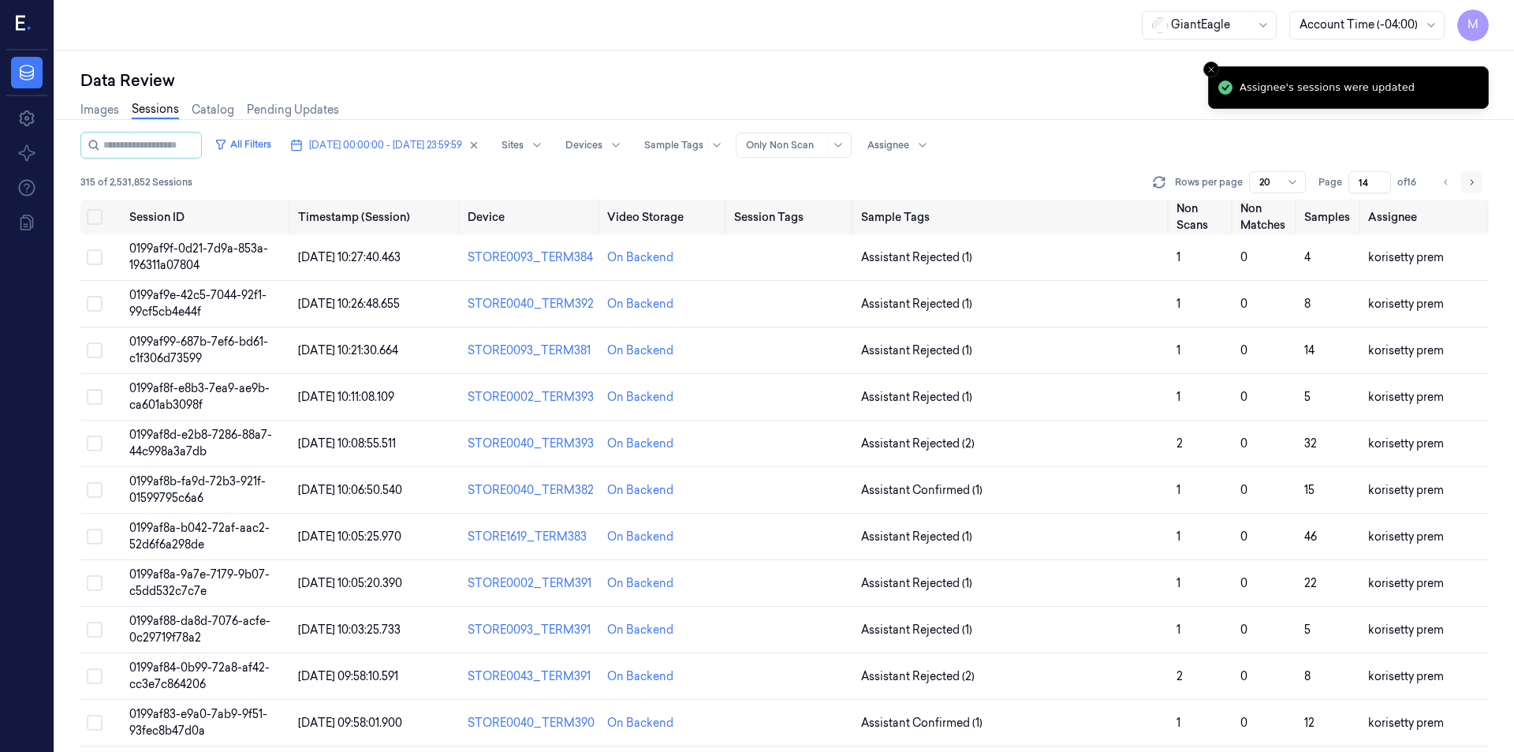
click at [1478, 178] on button "Go to next page" at bounding box center [1472, 182] width 22 height 22
type input "15"
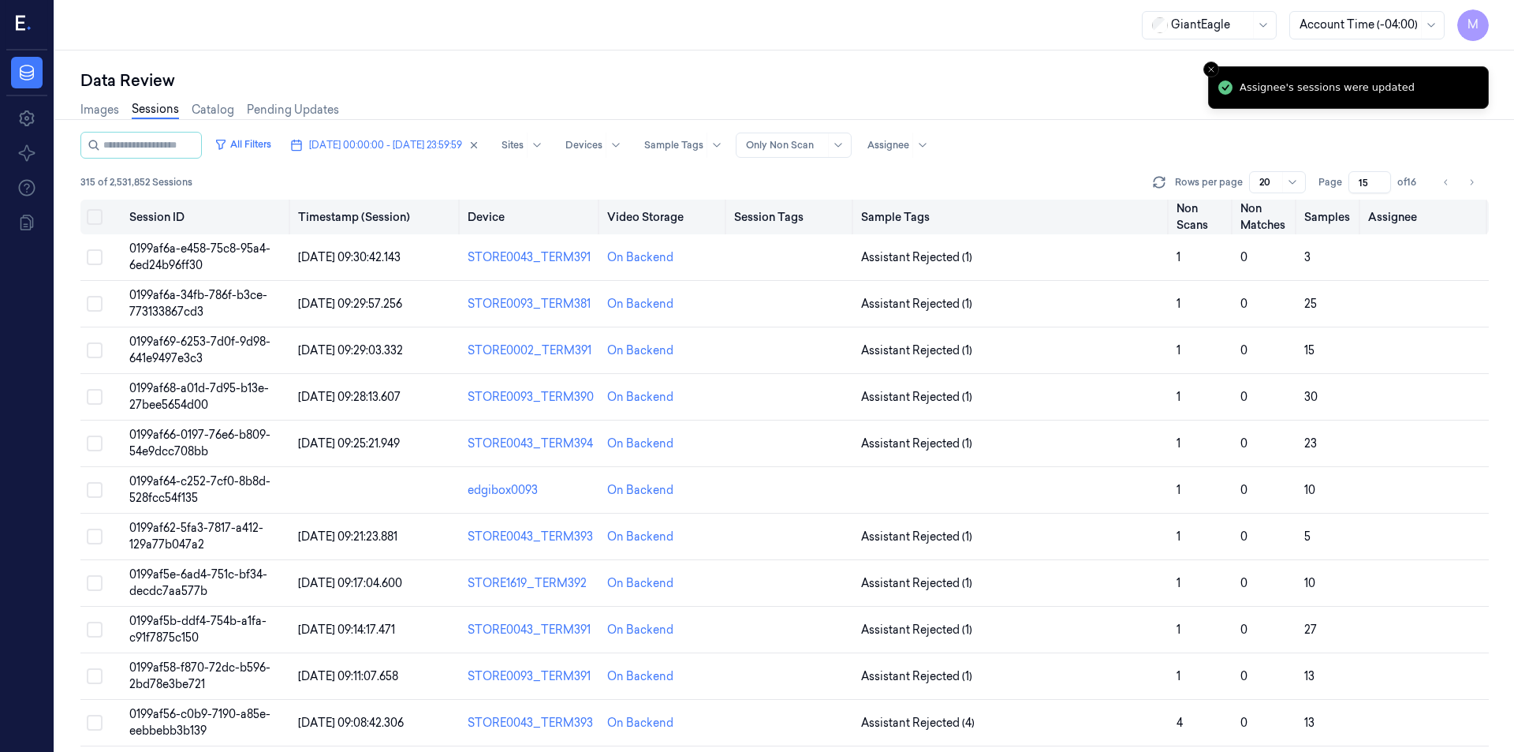
click at [94, 218] on button "Select all" at bounding box center [95, 217] width 16 height 16
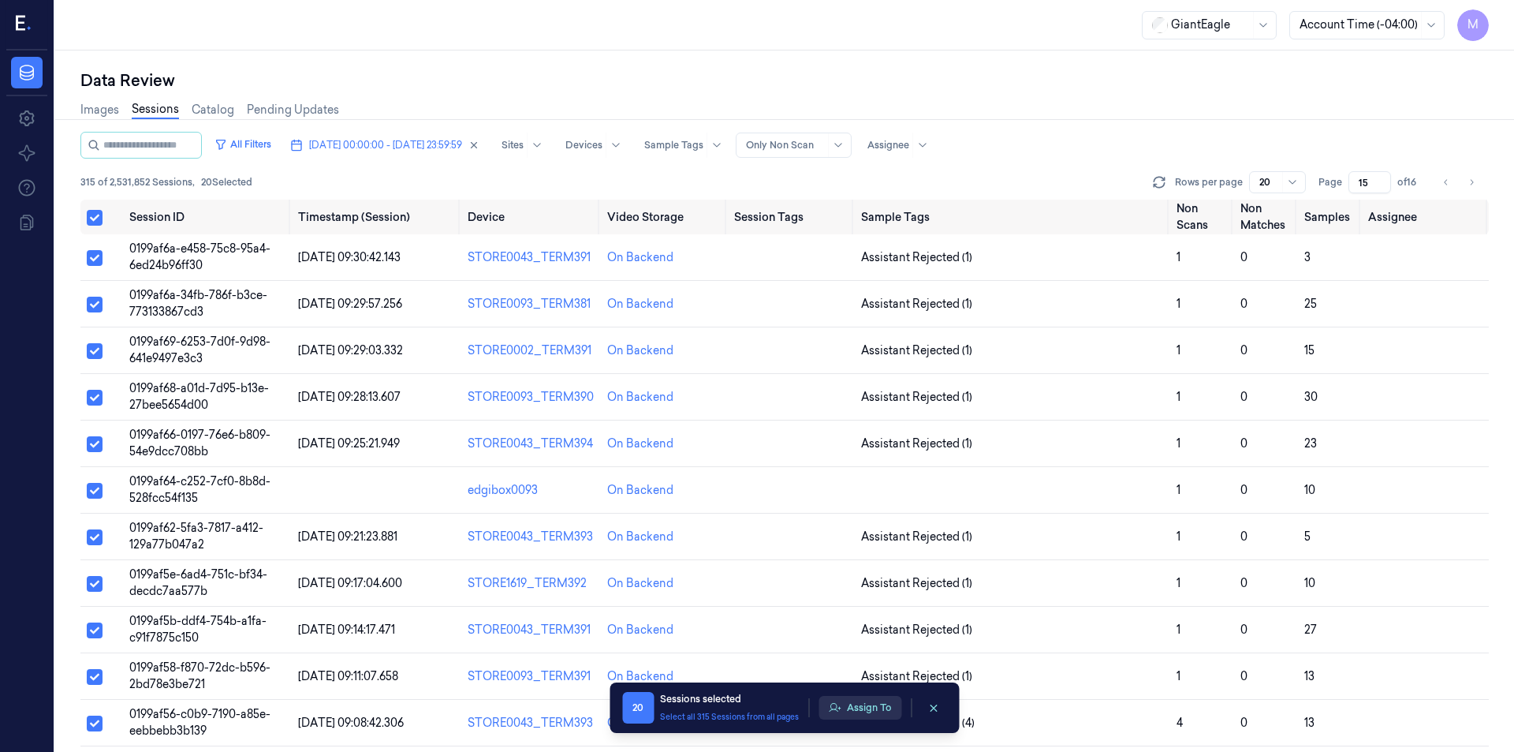
click at [853, 714] on button "Assign To" at bounding box center [860, 708] width 83 height 24
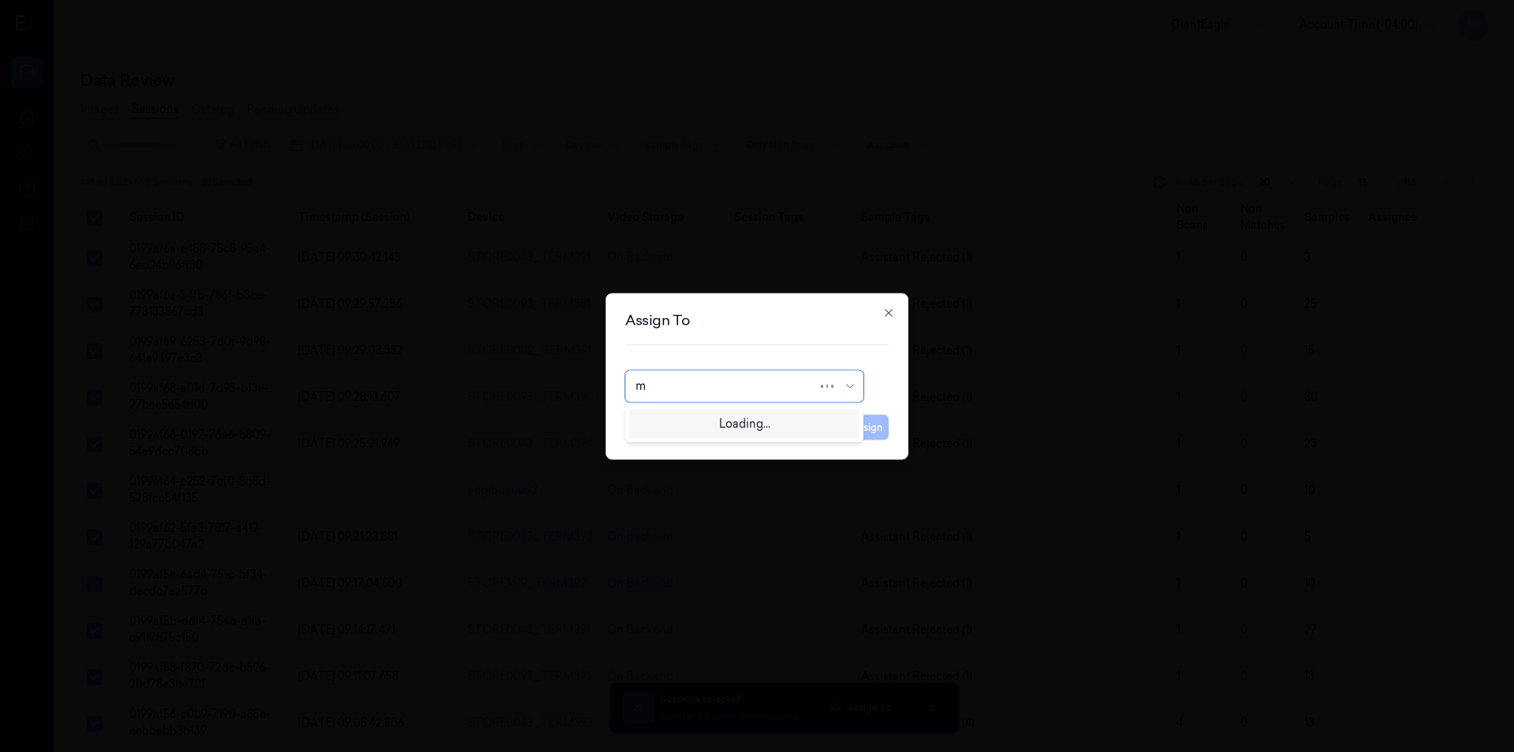
type input "mo"
click at [700, 423] on div "[PERSON_NAME]" at bounding box center [683, 421] width 95 height 17
click at [870, 423] on button "Assign" at bounding box center [866, 426] width 43 height 25
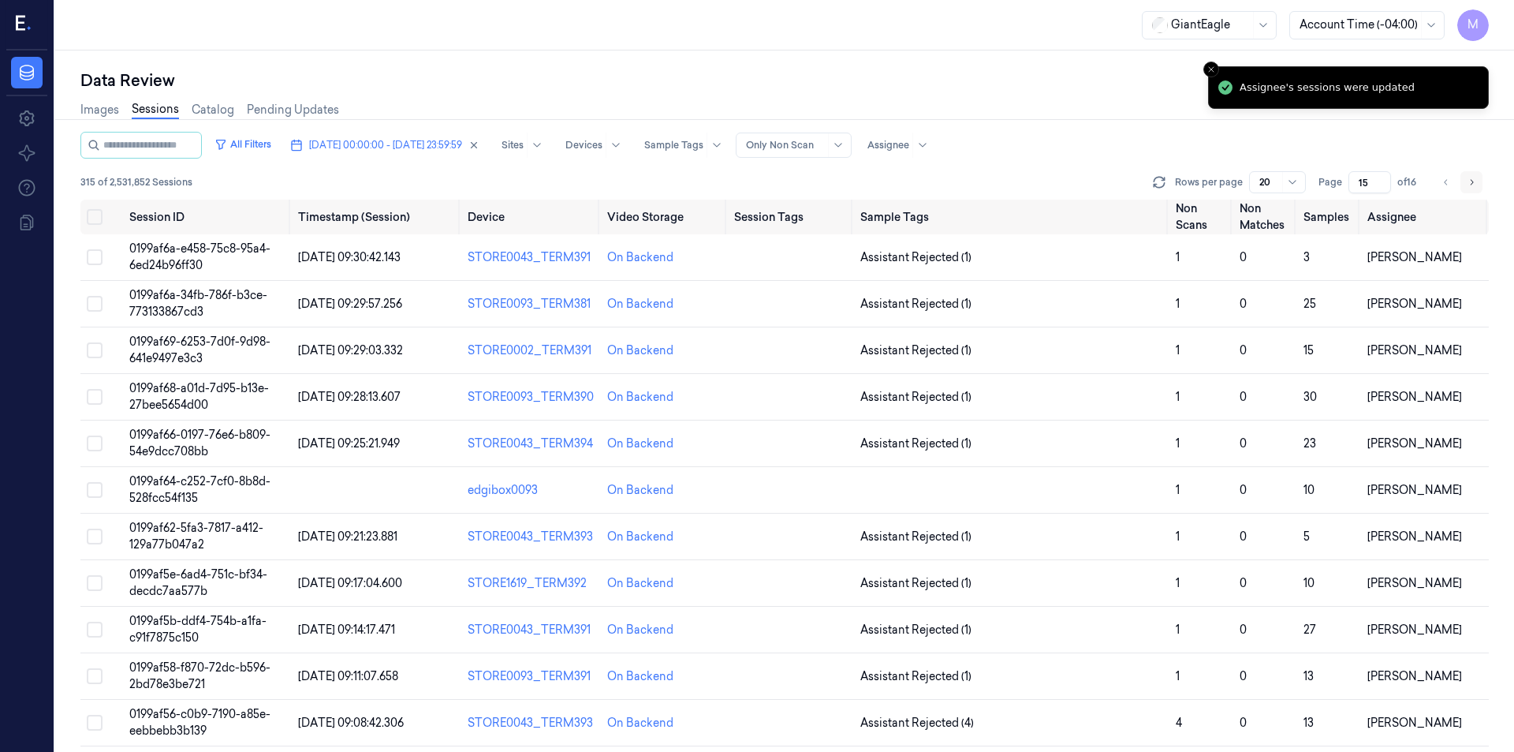
click at [1480, 186] on button "Go to next page" at bounding box center [1472, 182] width 22 height 22
type input "16"
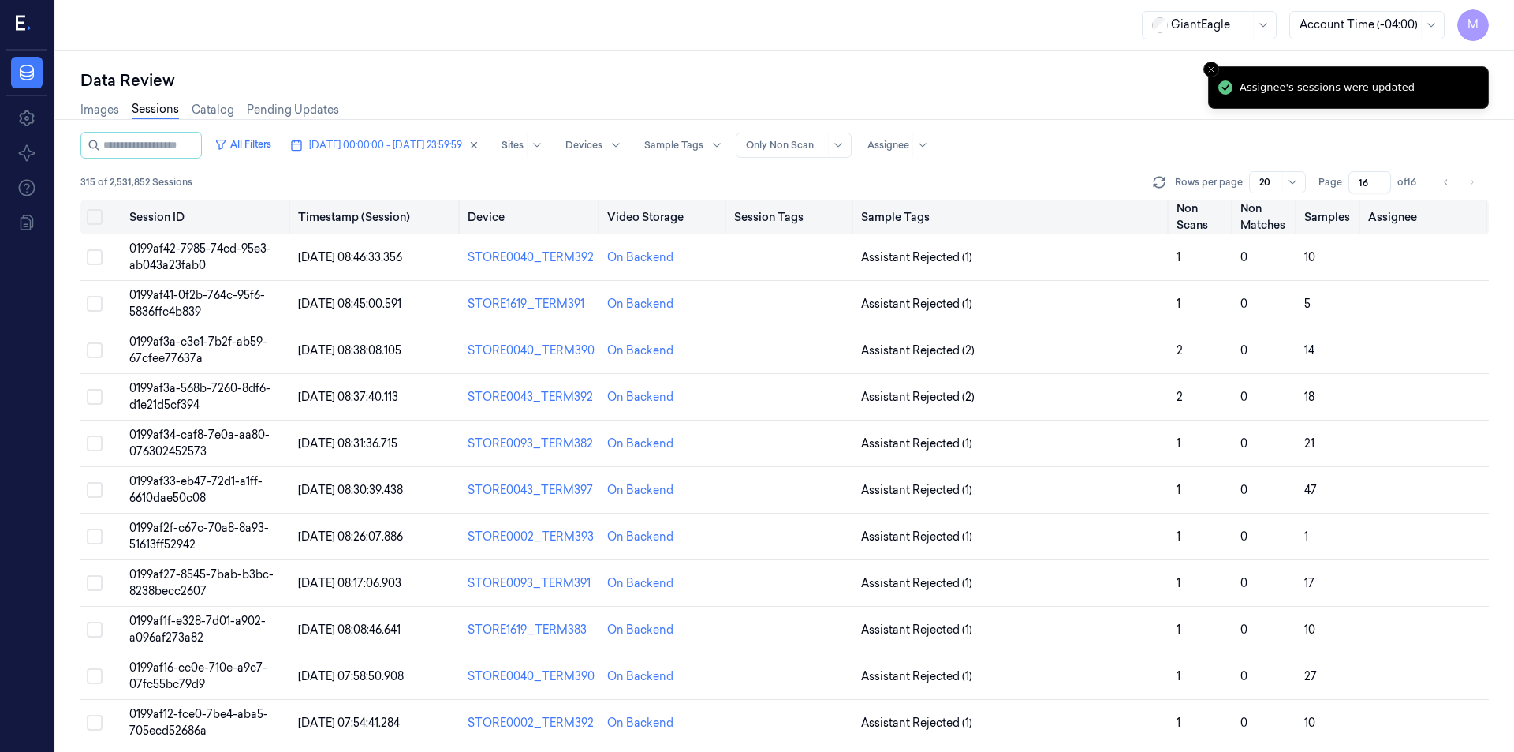
click at [99, 218] on button "Select all" at bounding box center [95, 217] width 16 height 16
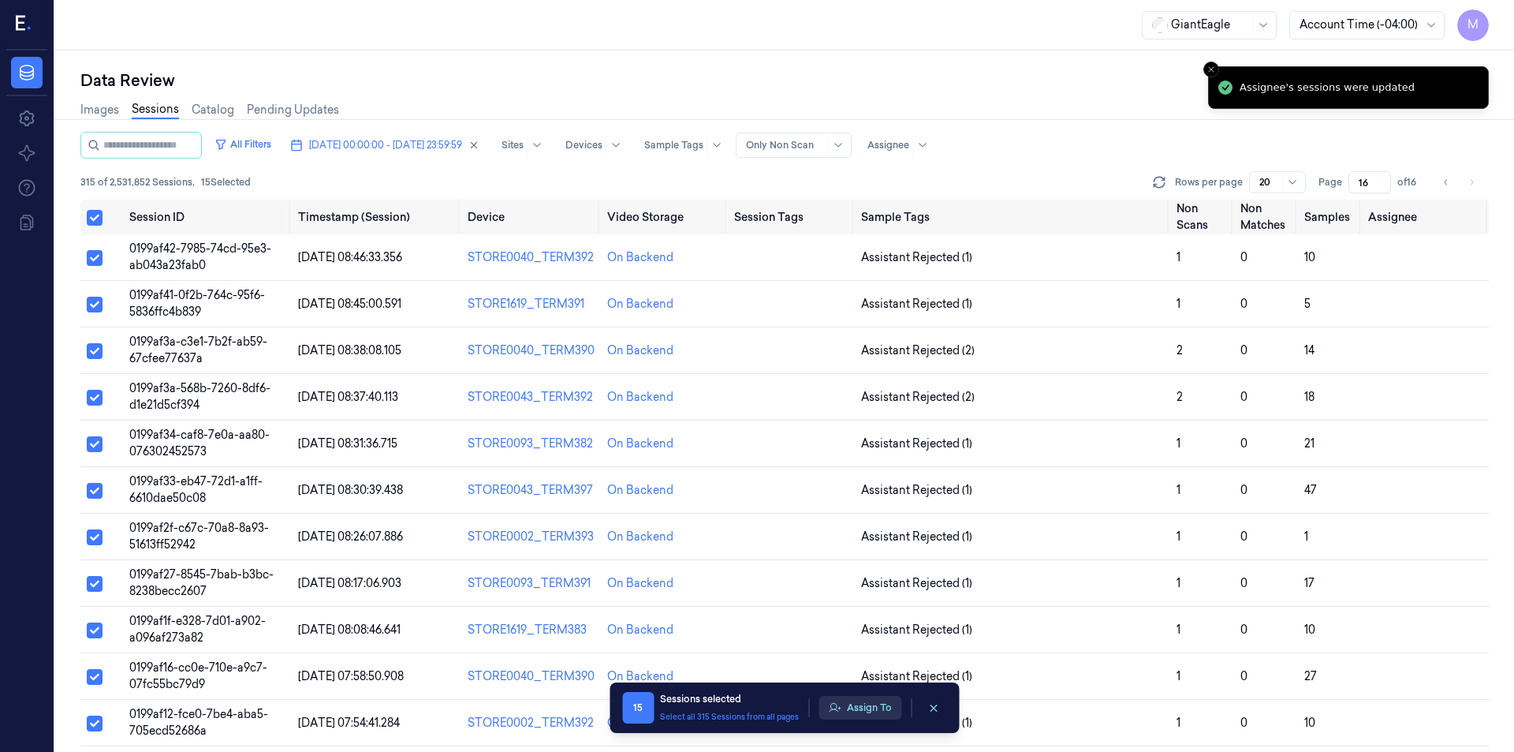
click at [858, 706] on button "Assign To" at bounding box center [860, 708] width 83 height 24
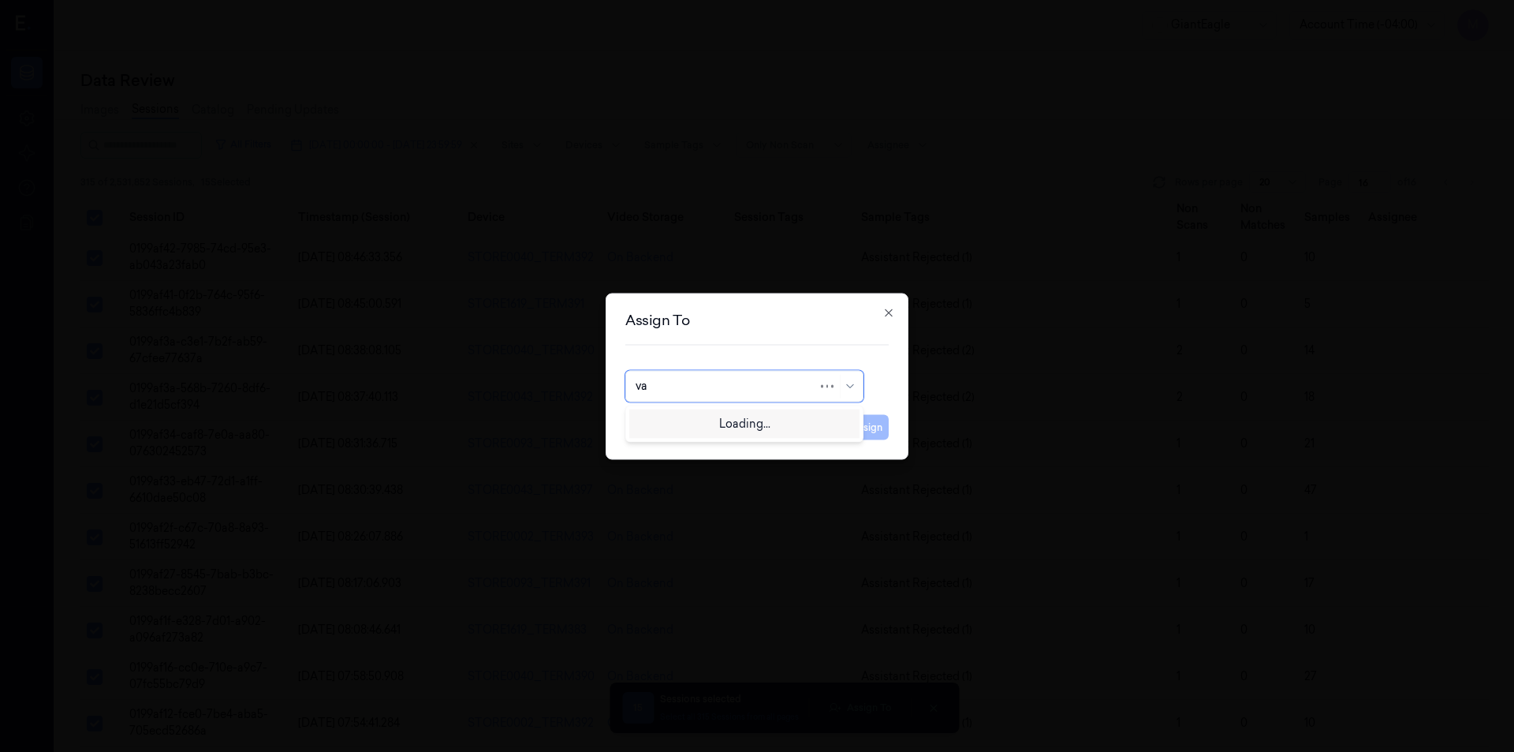
type input "var"
click at [679, 453] on div "[PERSON_NAME] g" at bounding box center [688, 447] width 104 height 17
click at [864, 435] on button "Assign" at bounding box center [866, 426] width 43 height 25
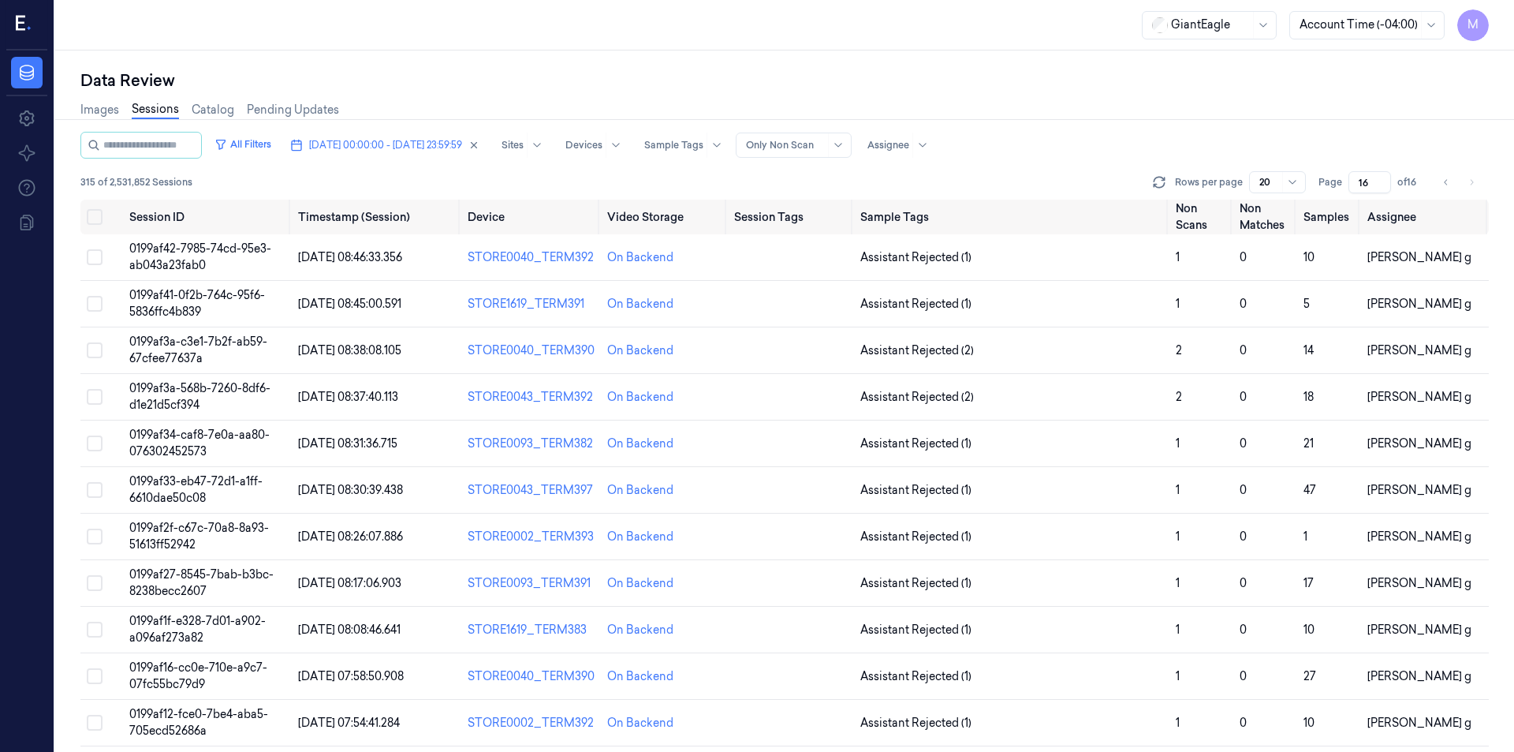
click at [1480, 185] on li "pagination" at bounding box center [1472, 182] width 22 height 22
click at [1175, 129] on div "Images Sessions Catalog Pending Updates" at bounding box center [784, 111] width 1409 height 40
